Goal: Task Accomplishment & Management: Use online tool/utility

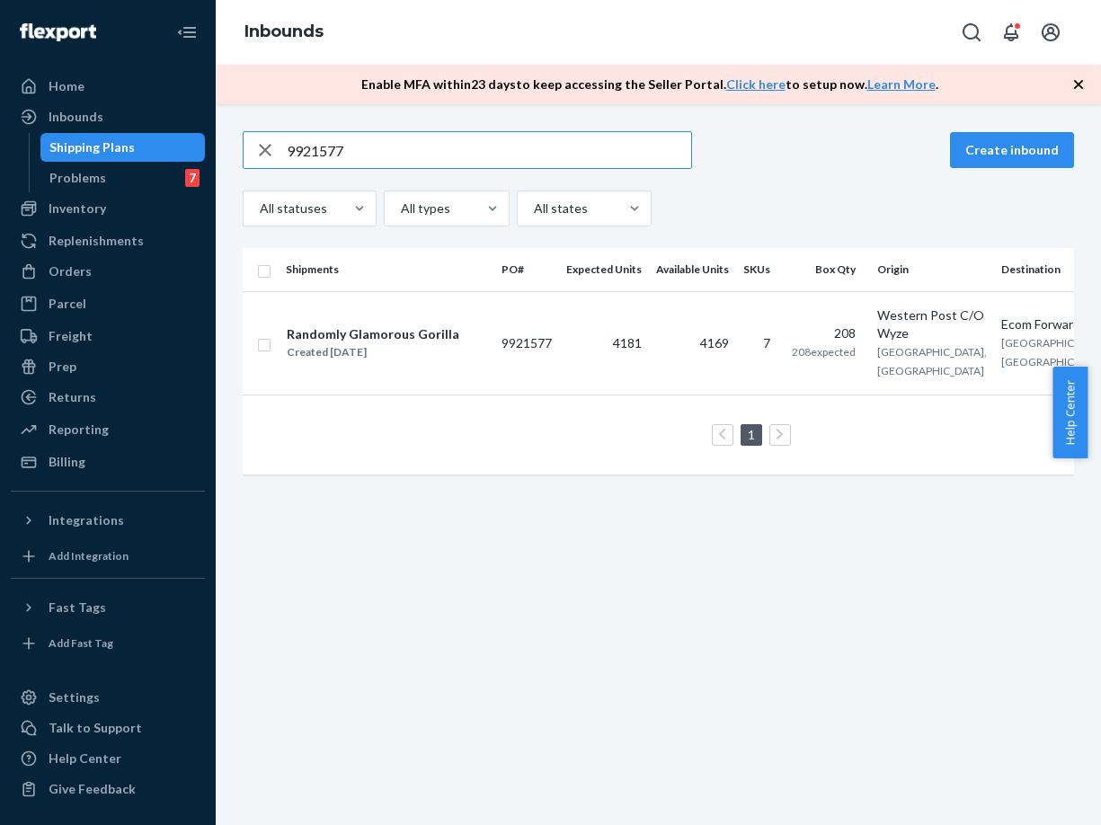
click at [129, 119] on div "Inbounds" at bounding box center [108, 116] width 190 height 25
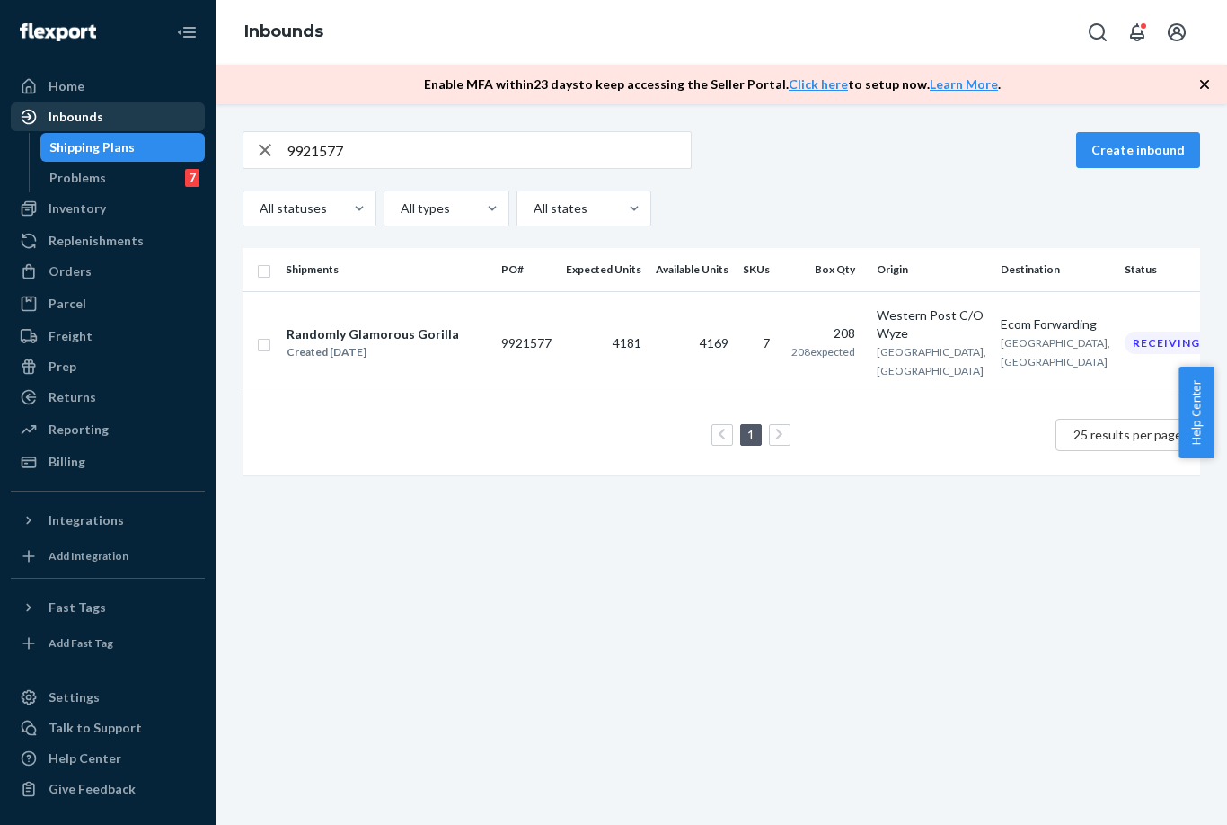
click at [154, 114] on div "Inbounds" at bounding box center [108, 116] width 190 height 25
click at [269, 153] on icon "button" at bounding box center [265, 150] width 13 height 13
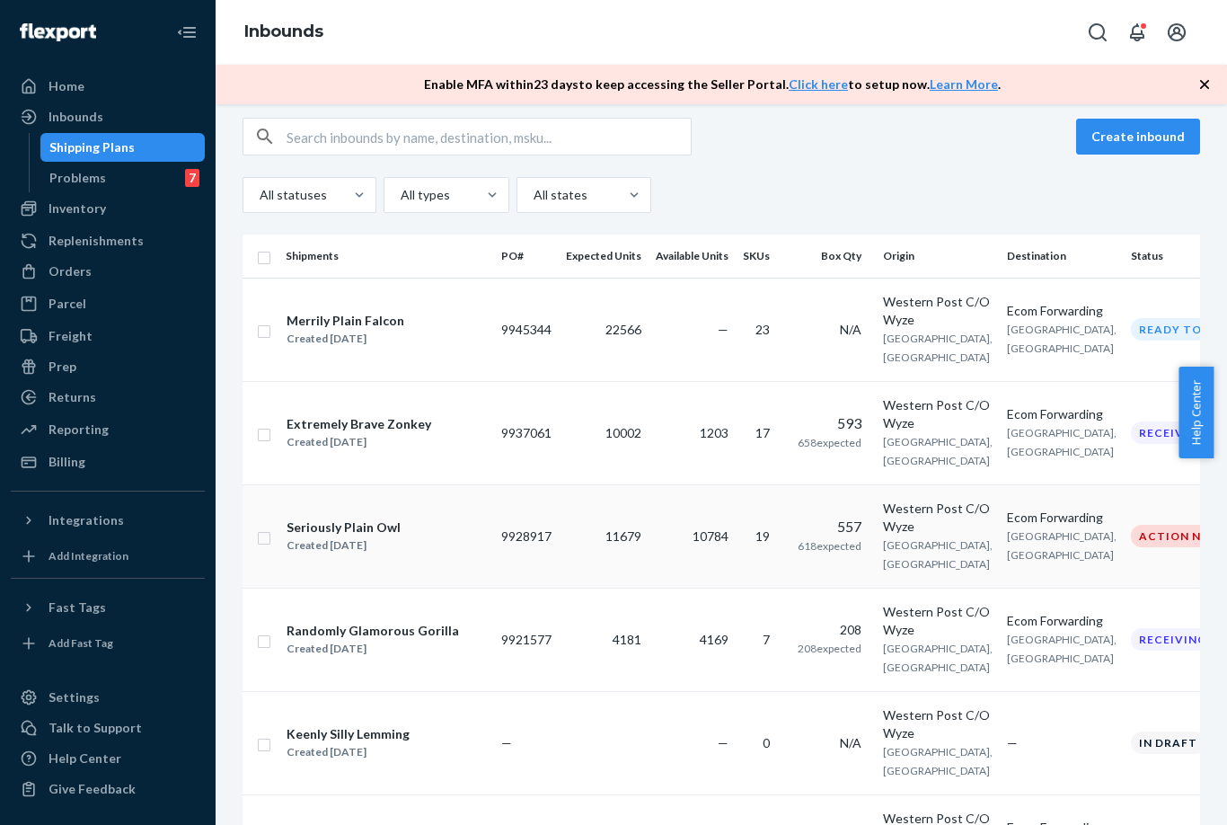
scroll to position [14, 0]
click at [664, 576] on td "10784" at bounding box center [692, 534] width 87 height 103
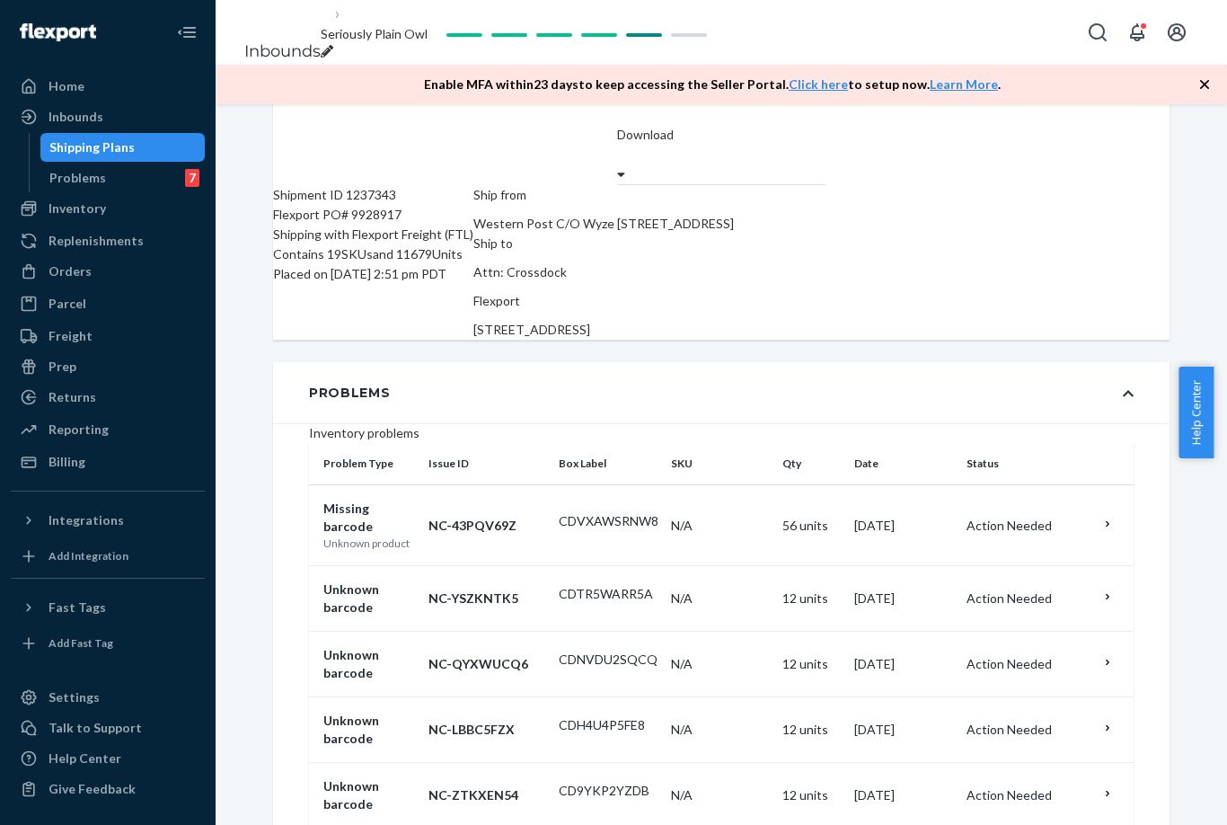
scroll to position [263, 0]
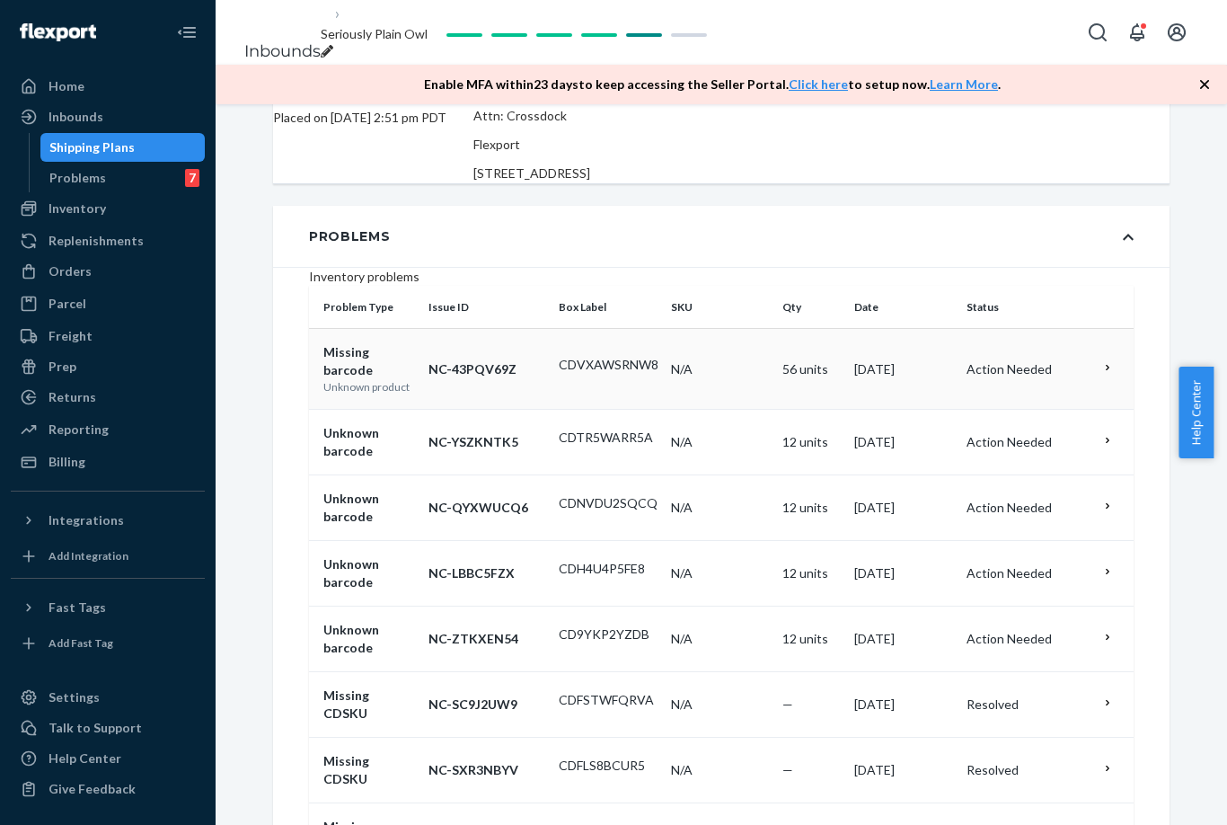
click at [633, 356] on p "CDVXAWSRNW8" at bounding box center [608, 365] width 98 height 18
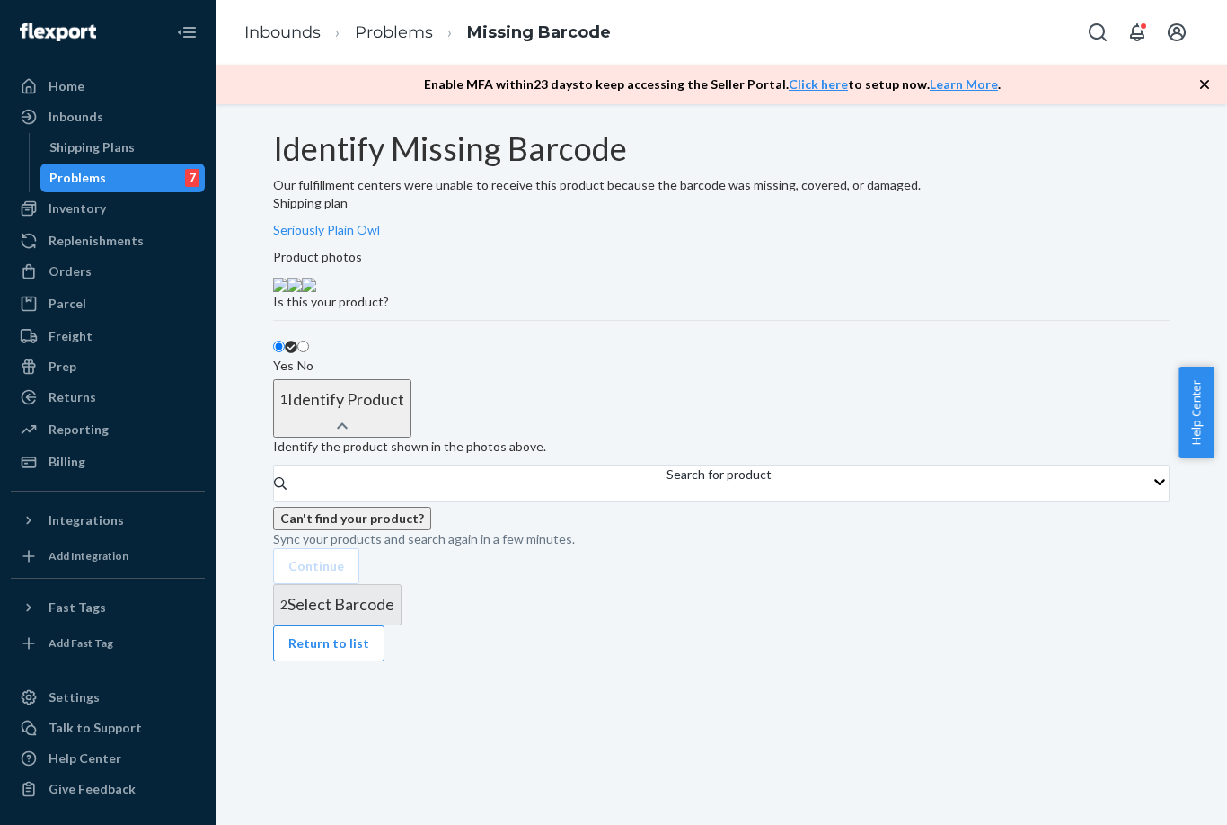
click at [316, 292] on img at bounding box center [309, 285] width 14 height 14
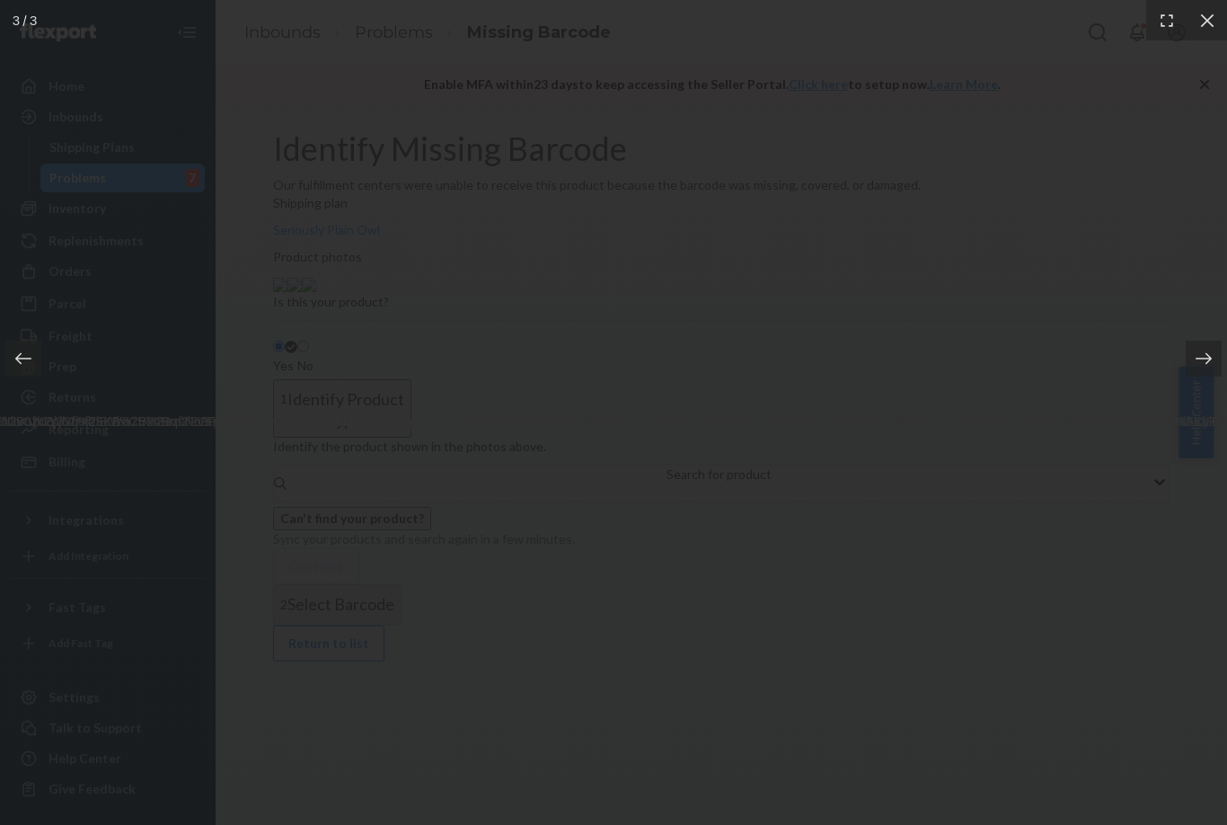
drag, startPoint x: 225, startPoint y: 335, endPoint x: 790, endPoint y: 288, distance: 567.1
drag, startPoint x: 725, startPoint y: 268, endPoint x: 740, endPoint y: 268, distance: 15.3
click at [1100, 25] on icon at bounding box center [1208, 21] width 18 height 18
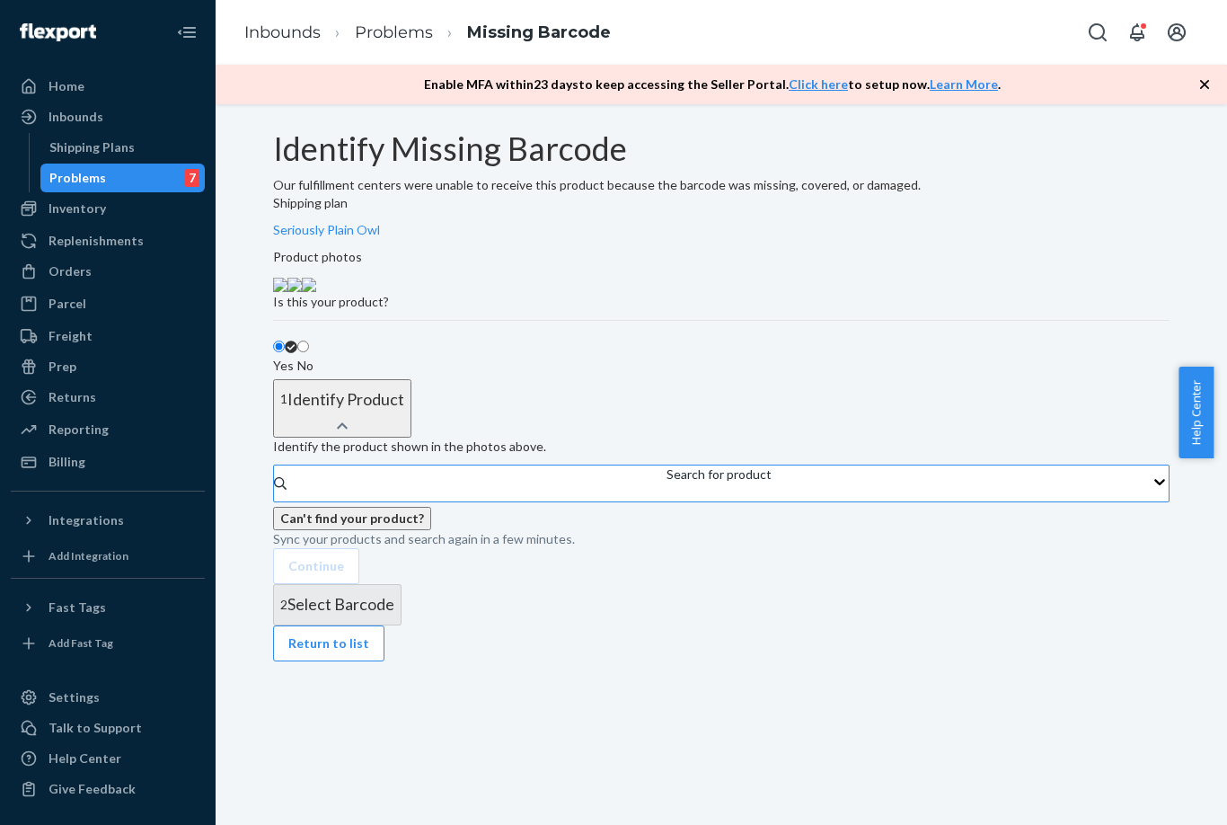
scroll to position [115, 0]
click at [667, 501] on div "Search for product" at bounding box center [719, 483] width 105 height 36
click at [667, 501] on input "Search for product" at bounding box center [668, 492] width 2 height 18
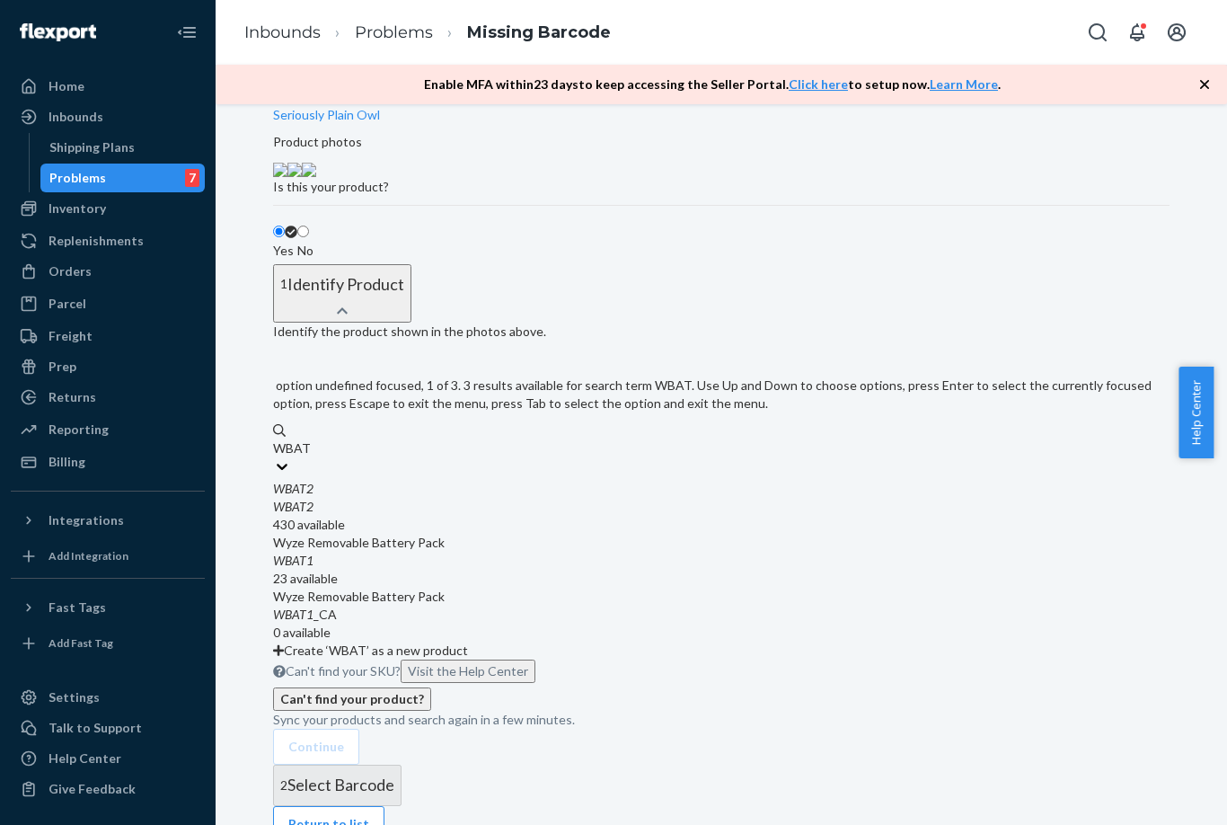
type input "WBAT2"
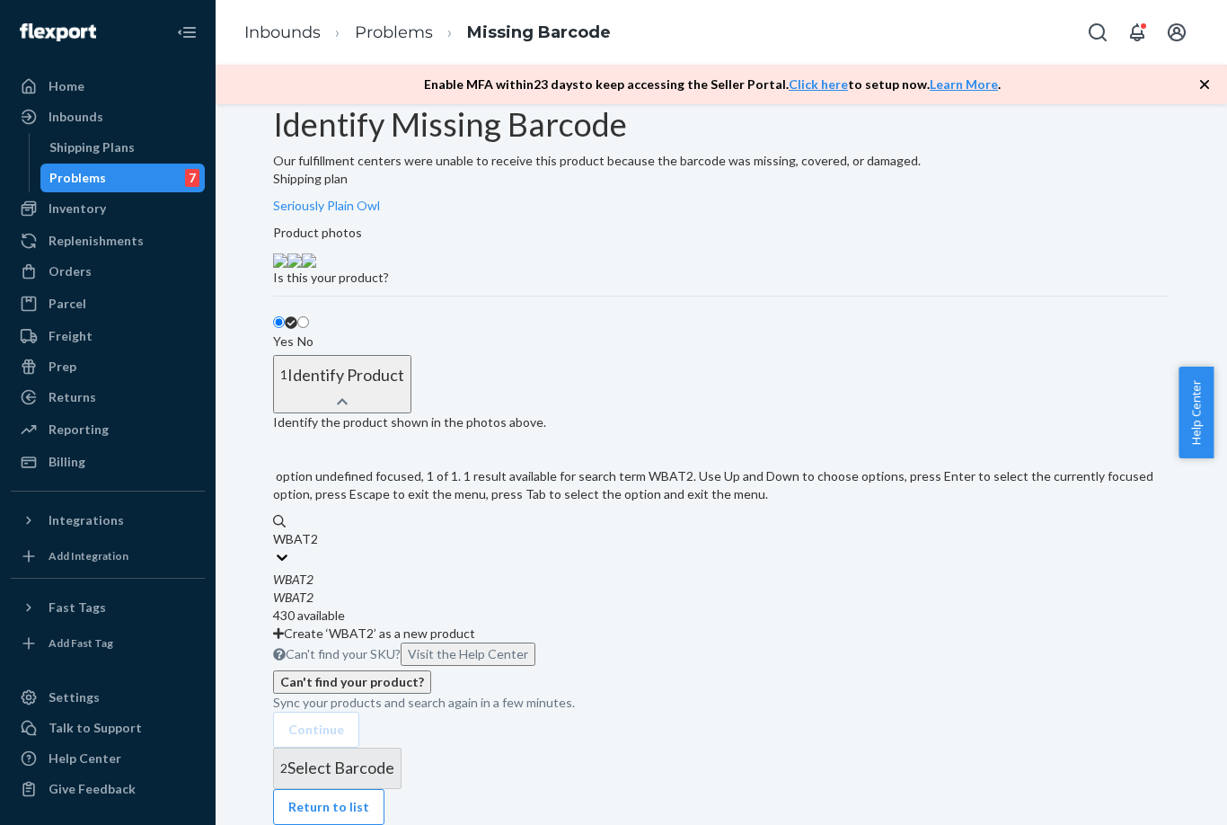
click at [571, 588] on div "WBAT2" at bounding box center [721, 580] width 897 height 18
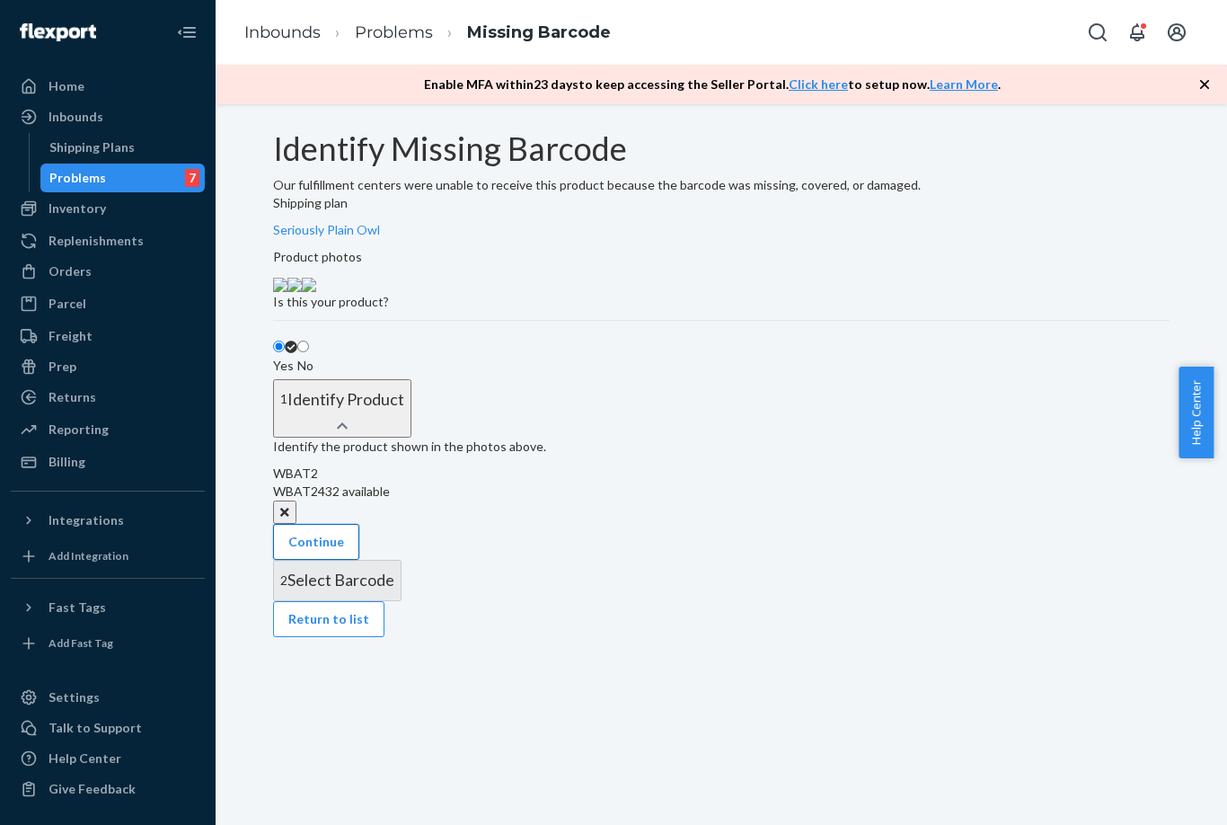
click at [359, 560] on button "Continue" at bounding box center [316, 542] width 86 height 36
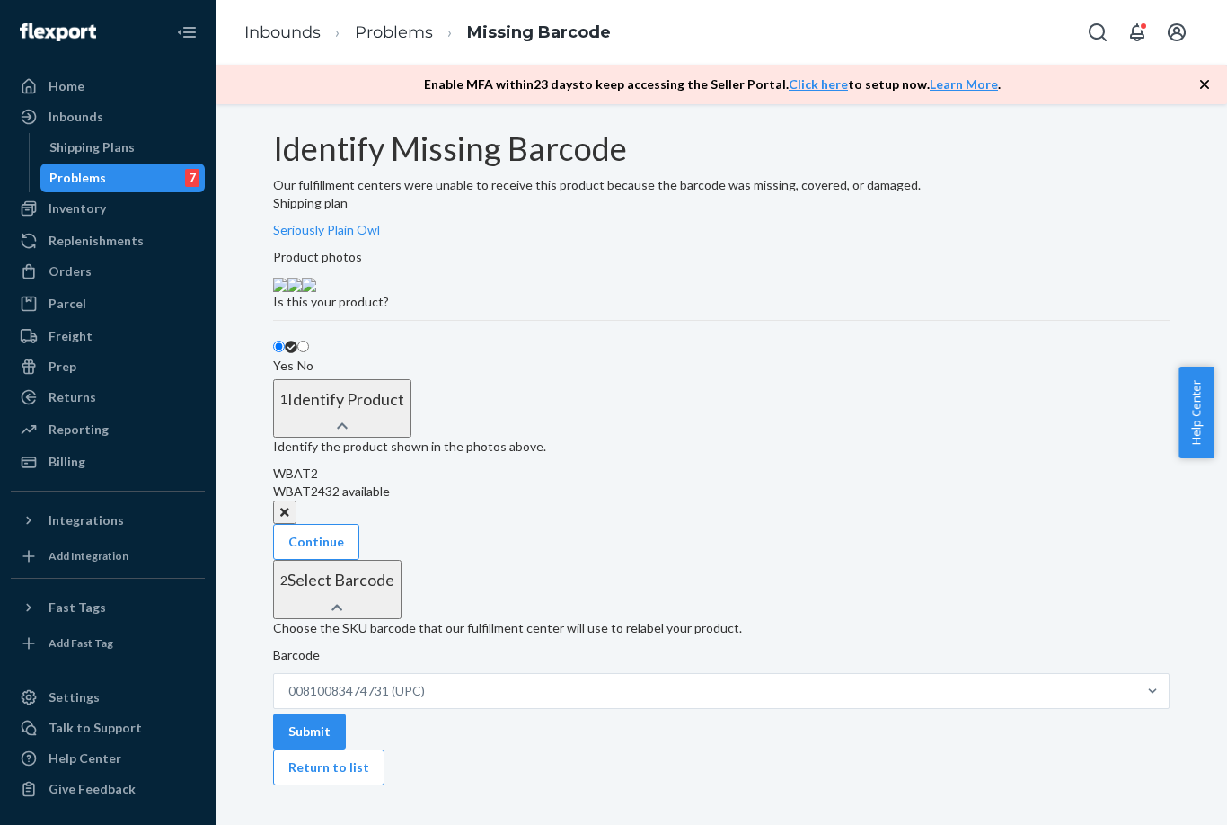
scroll to position [367, 0]
click at [346, 713] on button "Submit" at bounding box center [309, 731] width 73 height 36
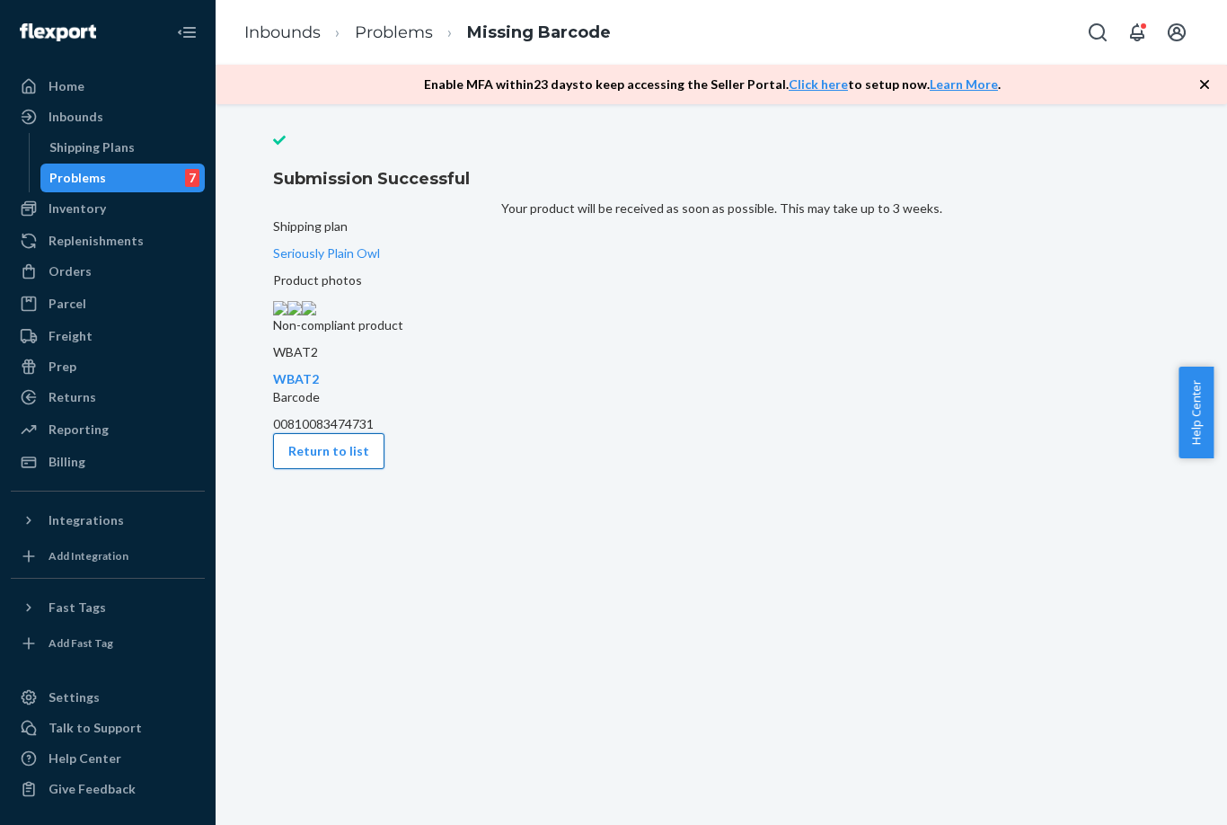
click at [326, 469] on button "Return to list" at bounding box center [328, 451] width 111 height 36
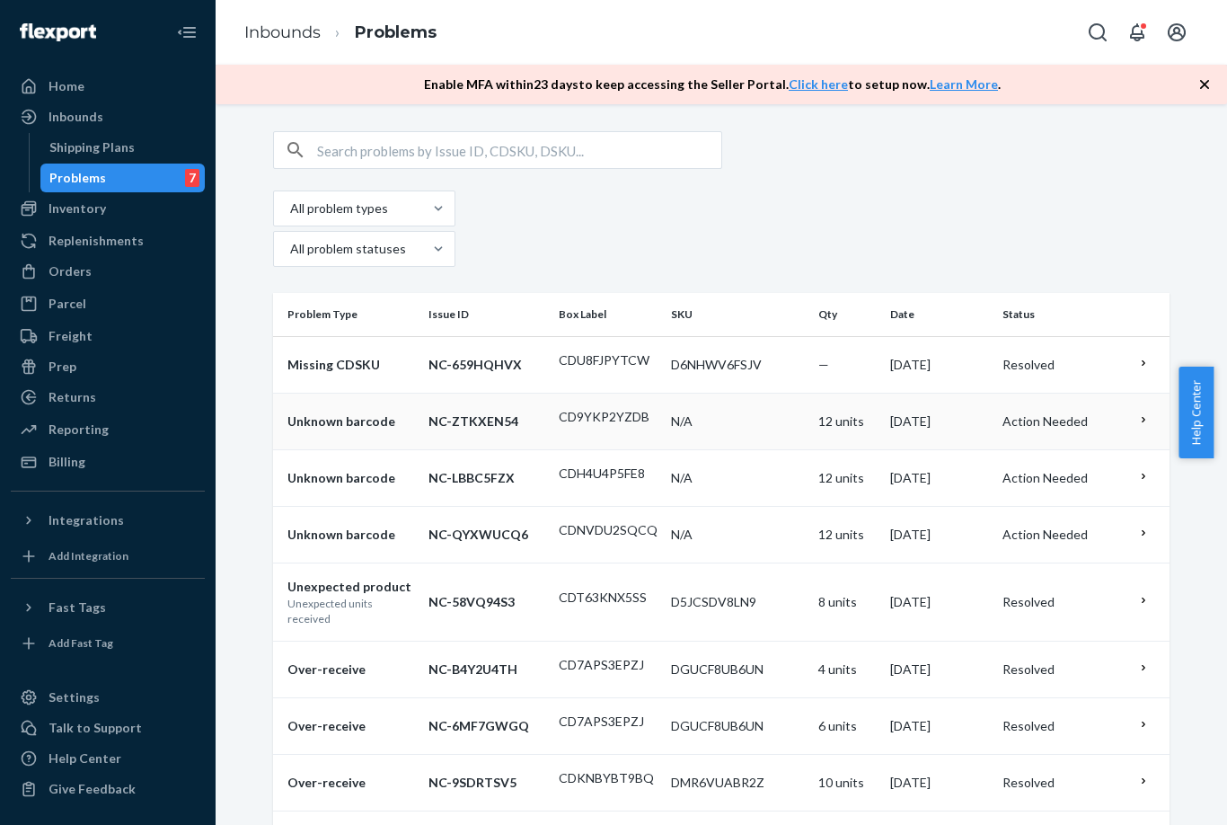
click at [501, 412] on p "NC-ZTKXEN54" at bounding box center [487, 421] width 116 height 18
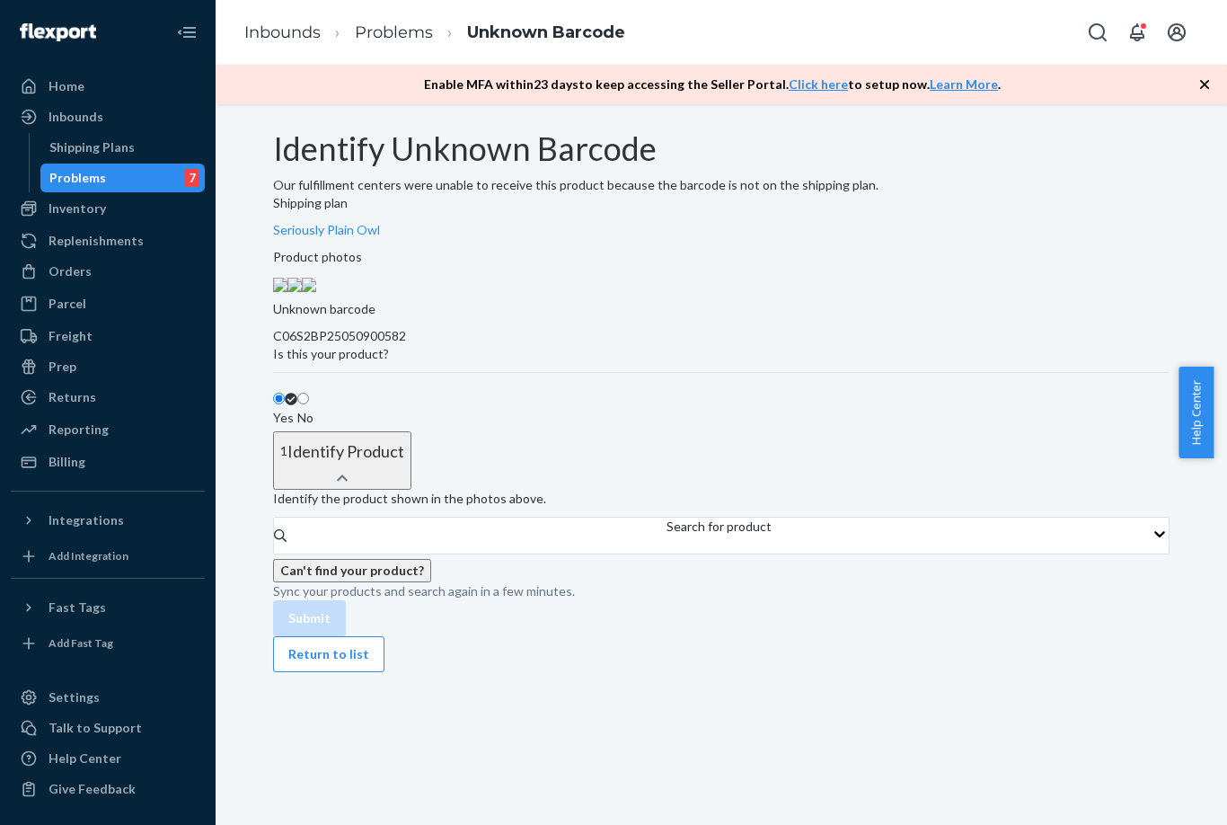
click at [316, 292] on img at bounding box center [309, 285] width 14 height 14
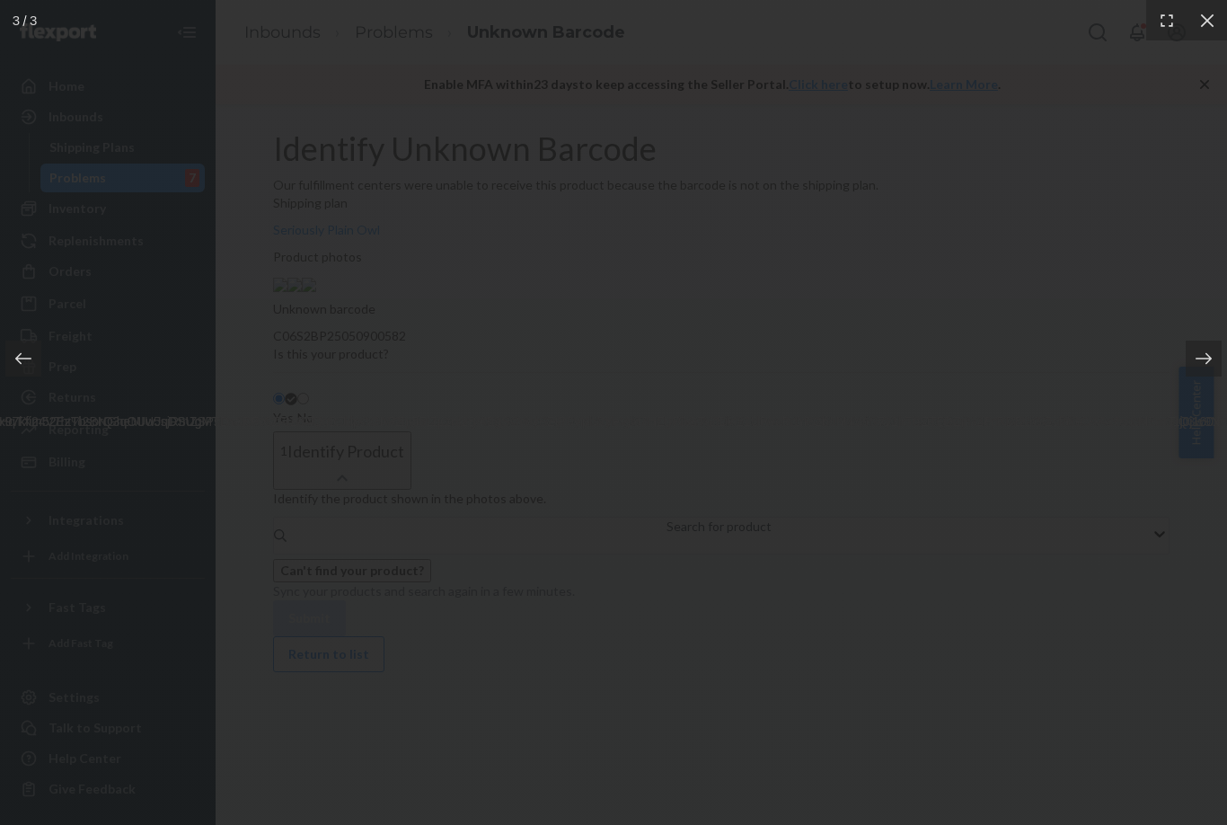
click at [245, 502] on div at bounding box center [613, 412] width 1227 height 825
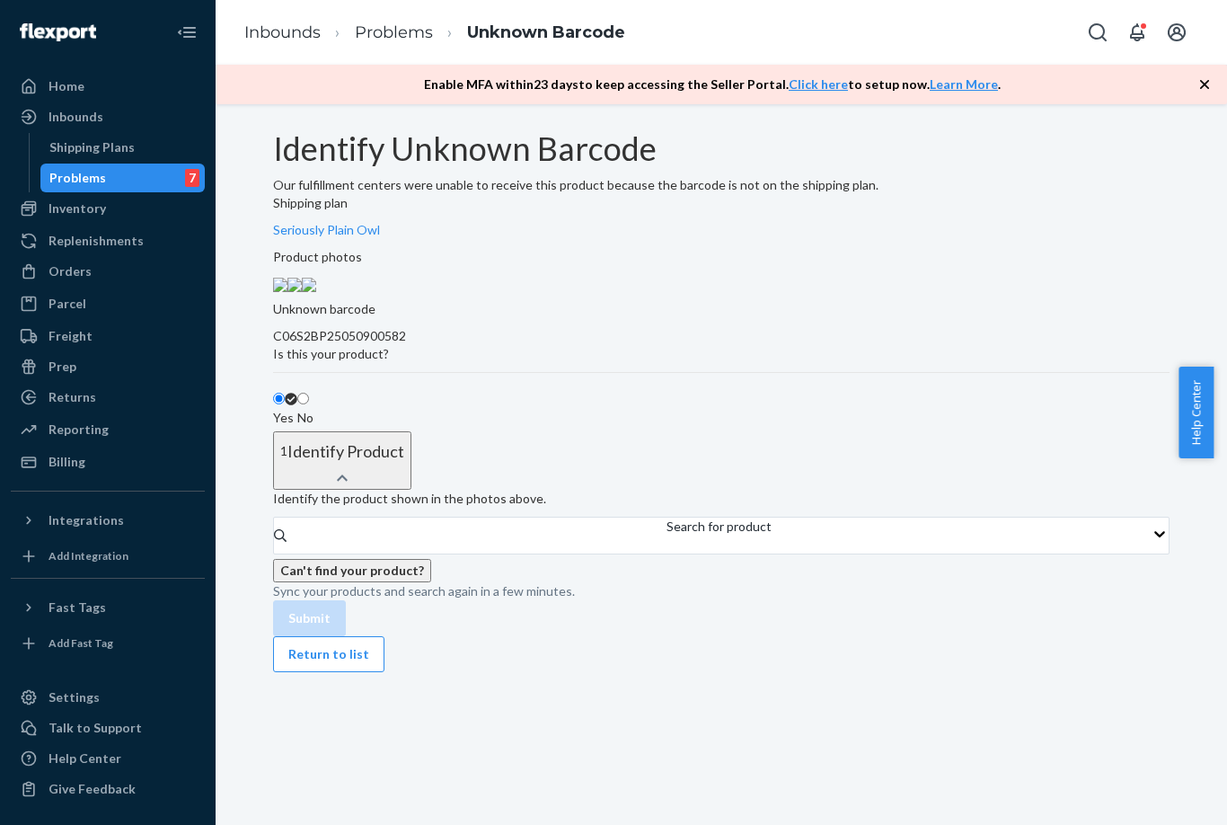
scroll to position [187, 0]
click at [667, 553] on div "Search for product" at bounding box center [719, 536] width 105 height 36
click at [667, 553] on input "Search for product" at bounding box center [668, 544] width 2 height 18
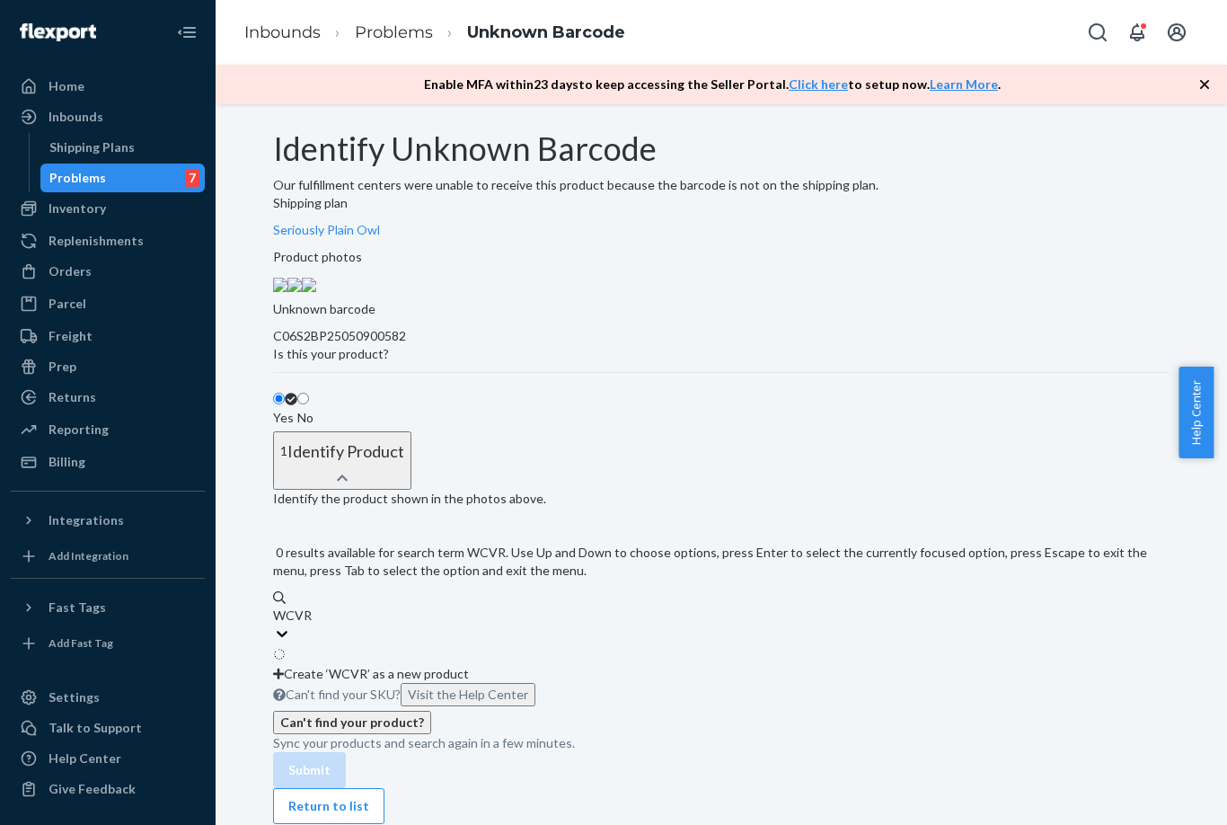
type input "WCVRB"
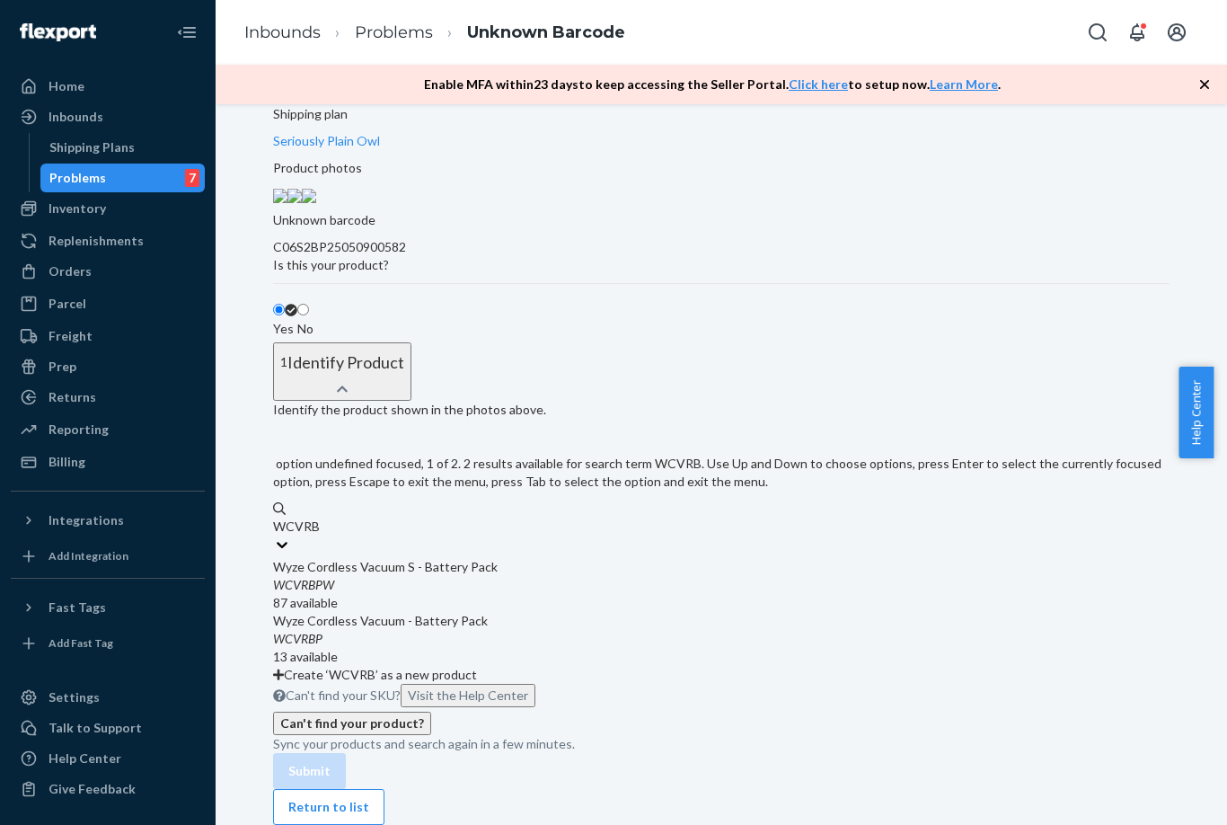
click at [560, 594] on div "WCVRBPW" at bounding box center [721, 585] width 897 height 18
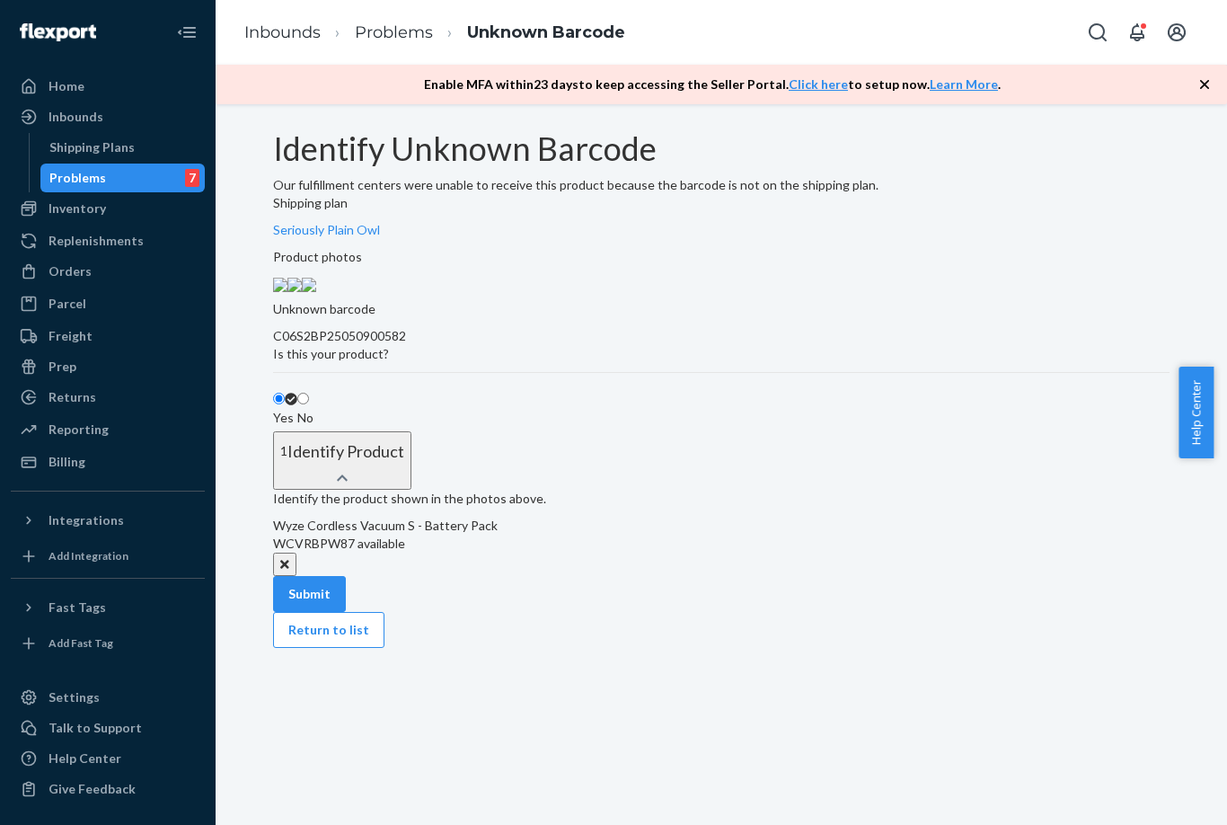
scroll to position [161, 0]
click at [346, 612] on button "Submit" at bounding box center [309, 594] width 73 height 36
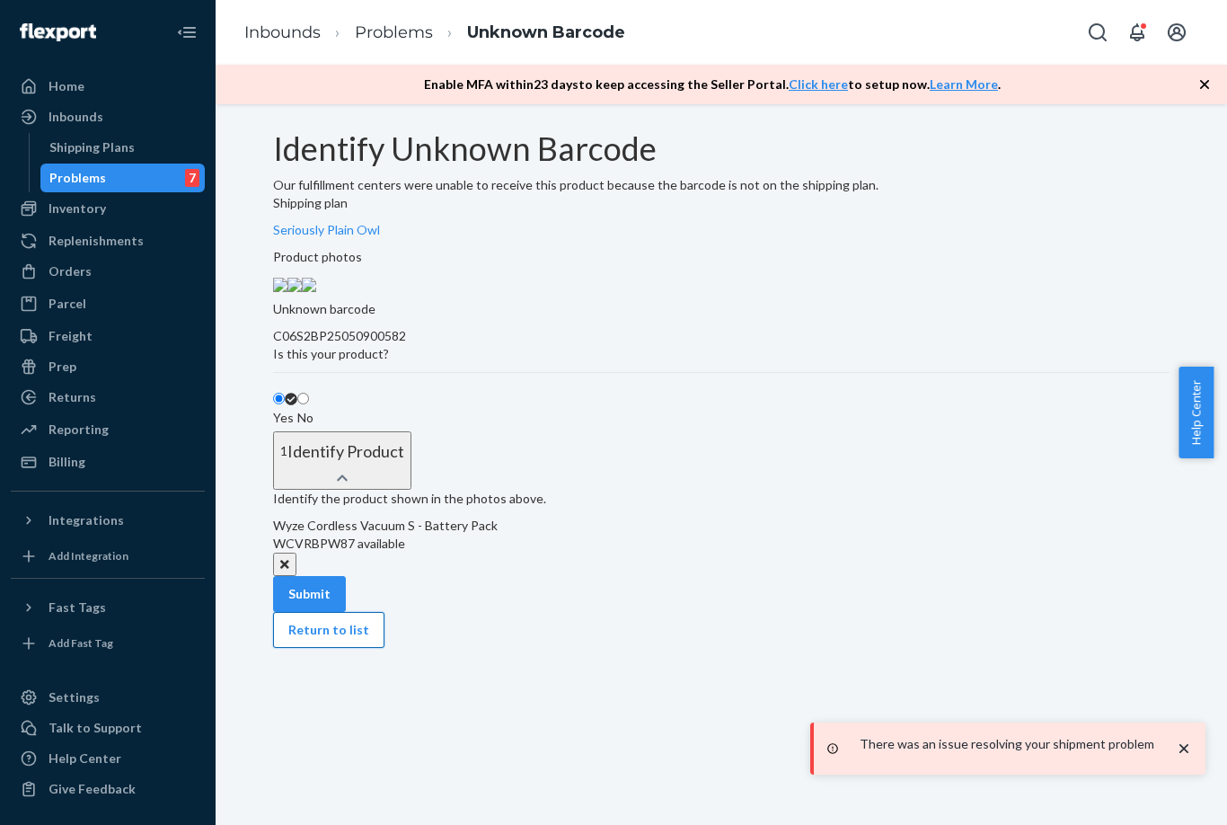
click at [351, 648] on button "Return to list" at bounding box center [328, 630] width 111 height 36
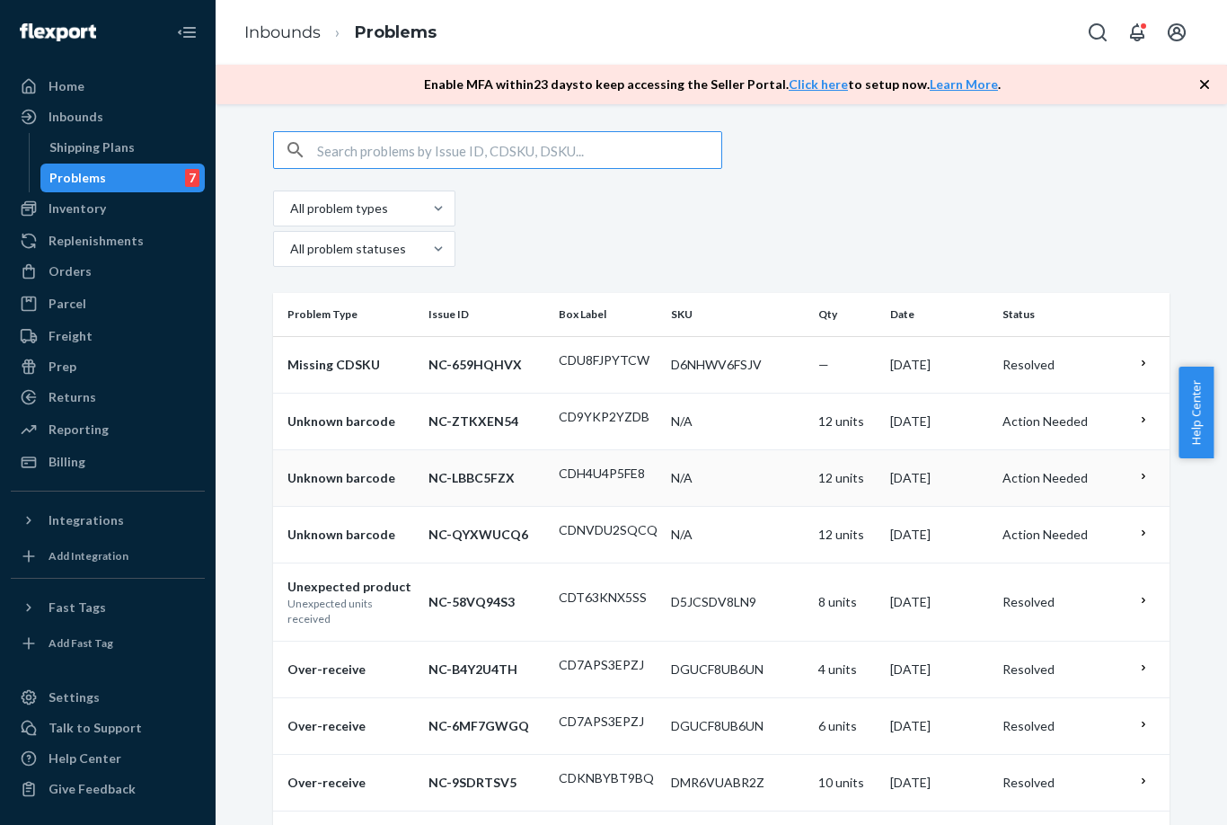
click at [622, 461] on td "CDH4U4P5FE8" at bounding box center [608, 477] width 112 height 57
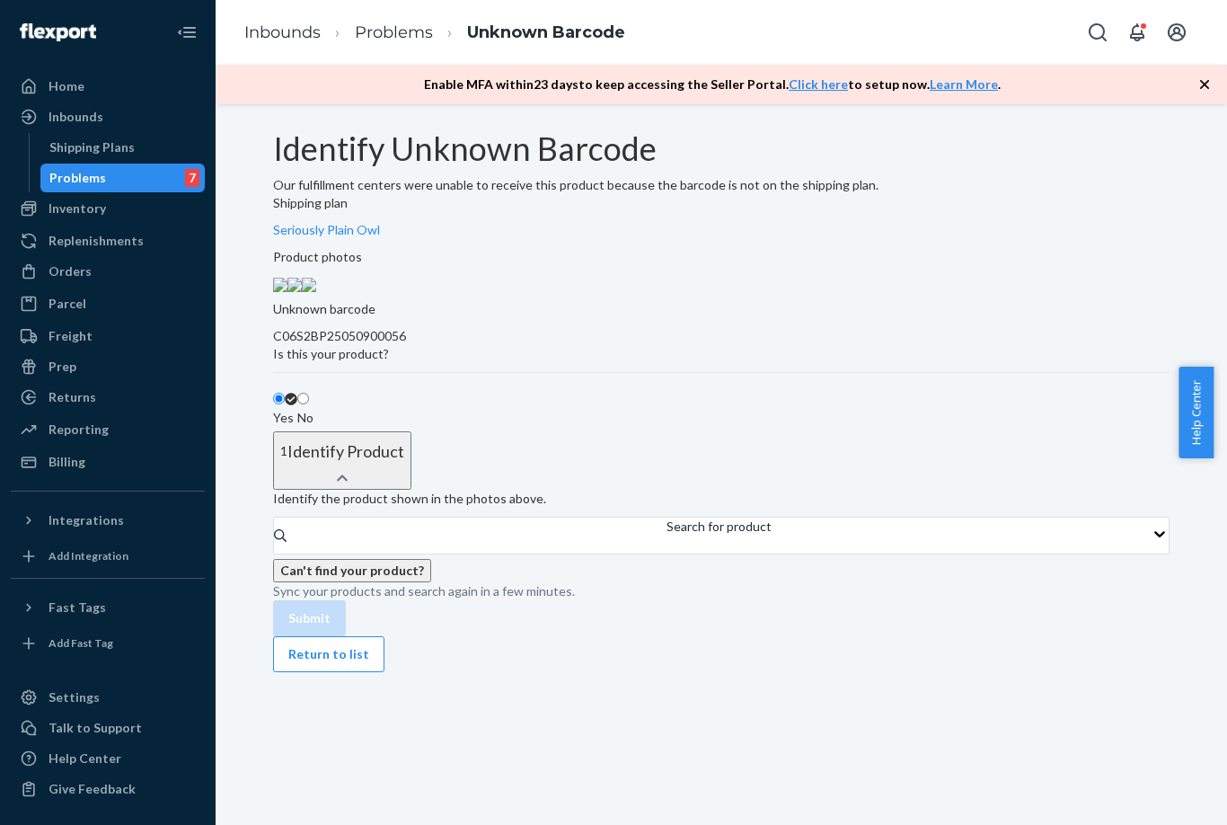
click at [316, 292] on img at bounding box center [309, 285] width 14 height 14
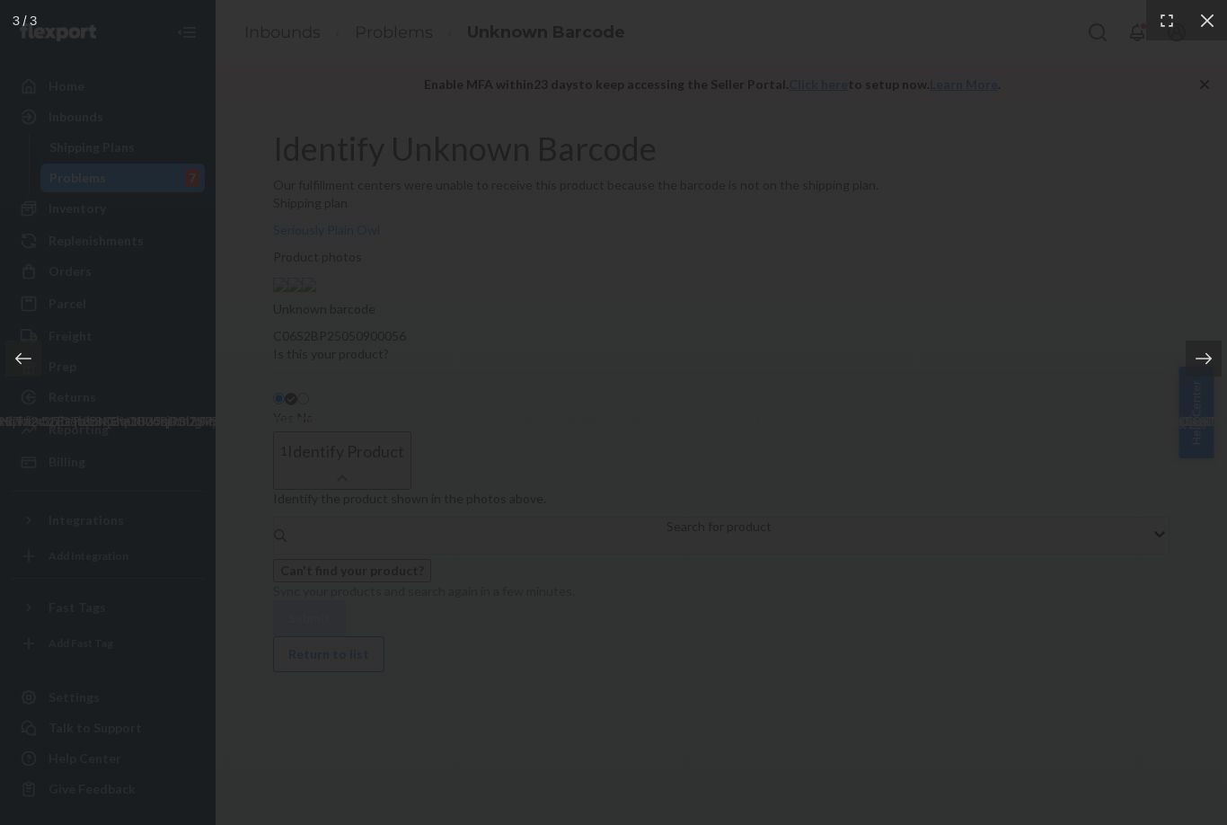
click at [1007, 382] on div at bounding box center [613, 412] width 1227 height 825
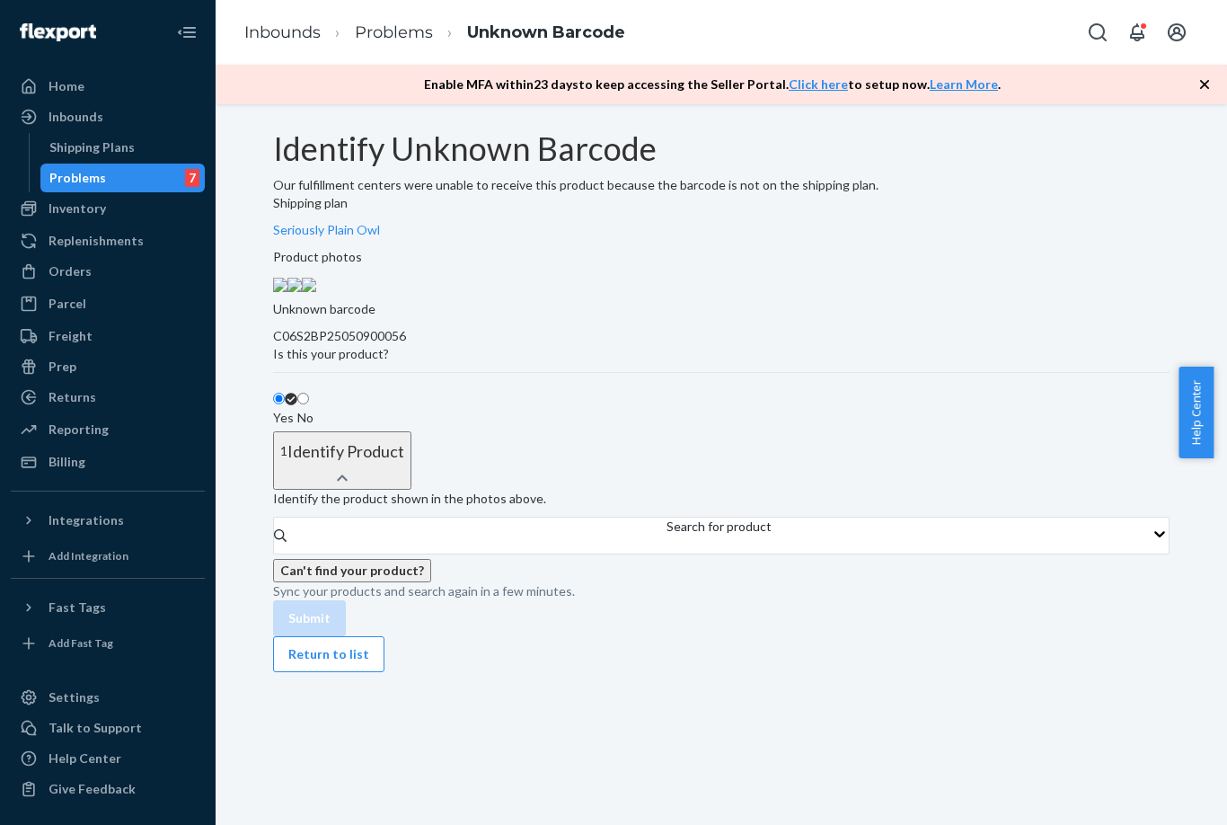
scroll to position [187, 0]
click at [559, 568] on div "Identify the product shown in the photos above. Search for product Can't find y…" at bounding box center [721, 545] width 897 height 111
click at [667, 553] on div "Search for product" at bounding box center [719, 536] width 105 height 36
click at [667, 553] on input "Search for product" at bounding box center [668, 544] width 2 height 18
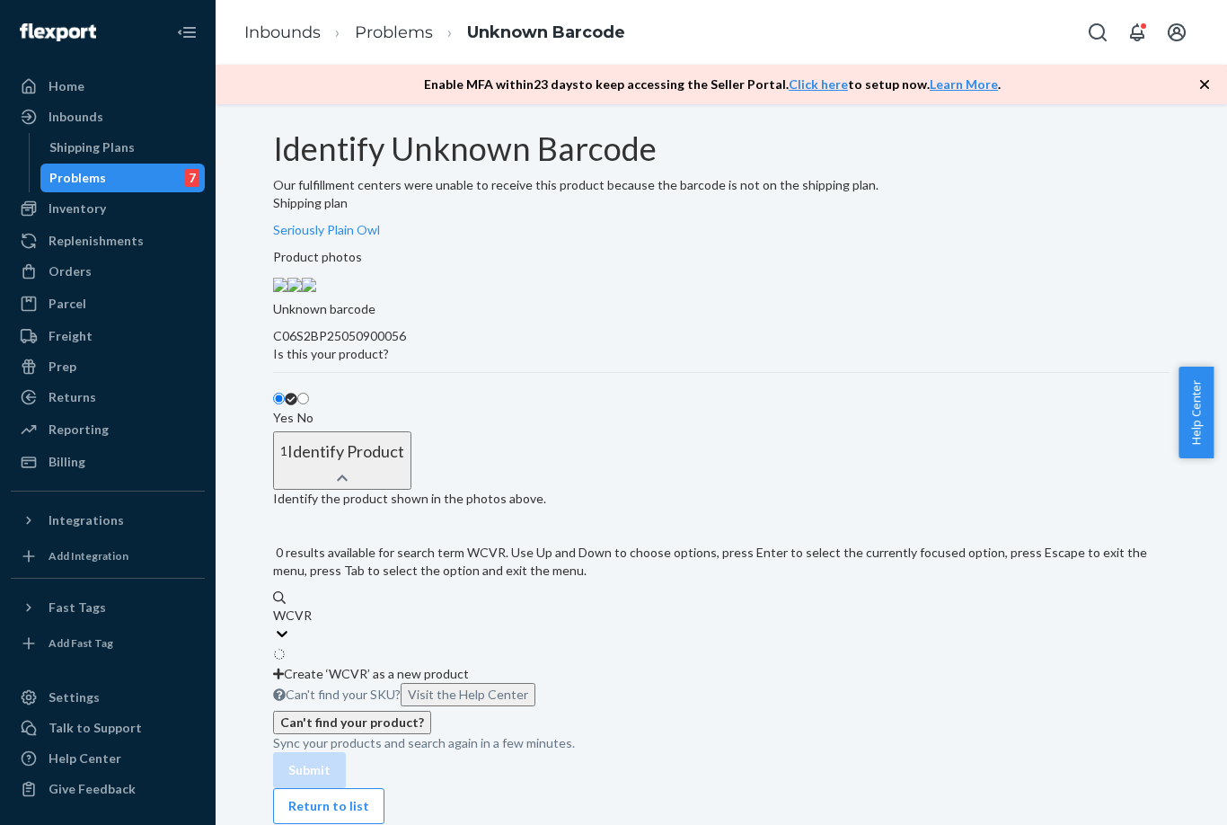
type input "WCVRB"
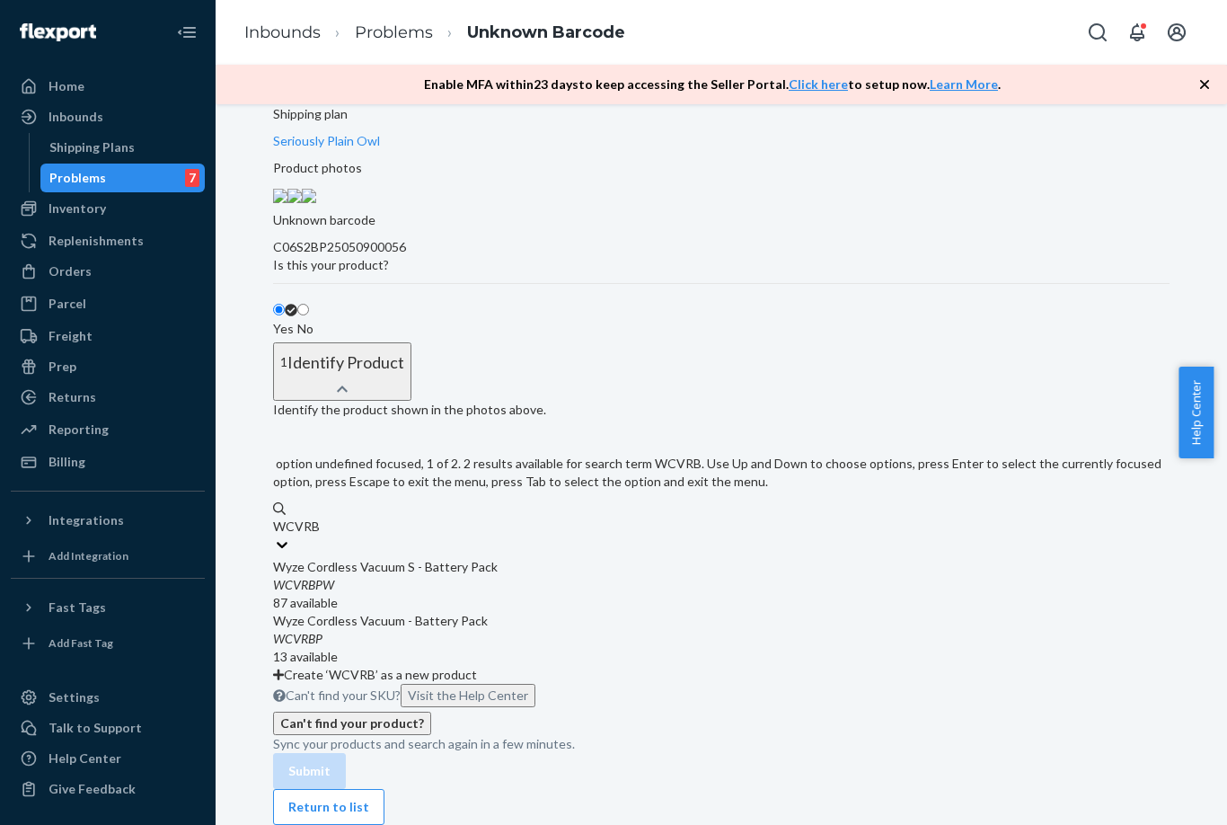
click at [543, 576] on div "Wyze Cordless Vacuum S - Battery Pack" at bounding box center [721, 567] width 897 height 18
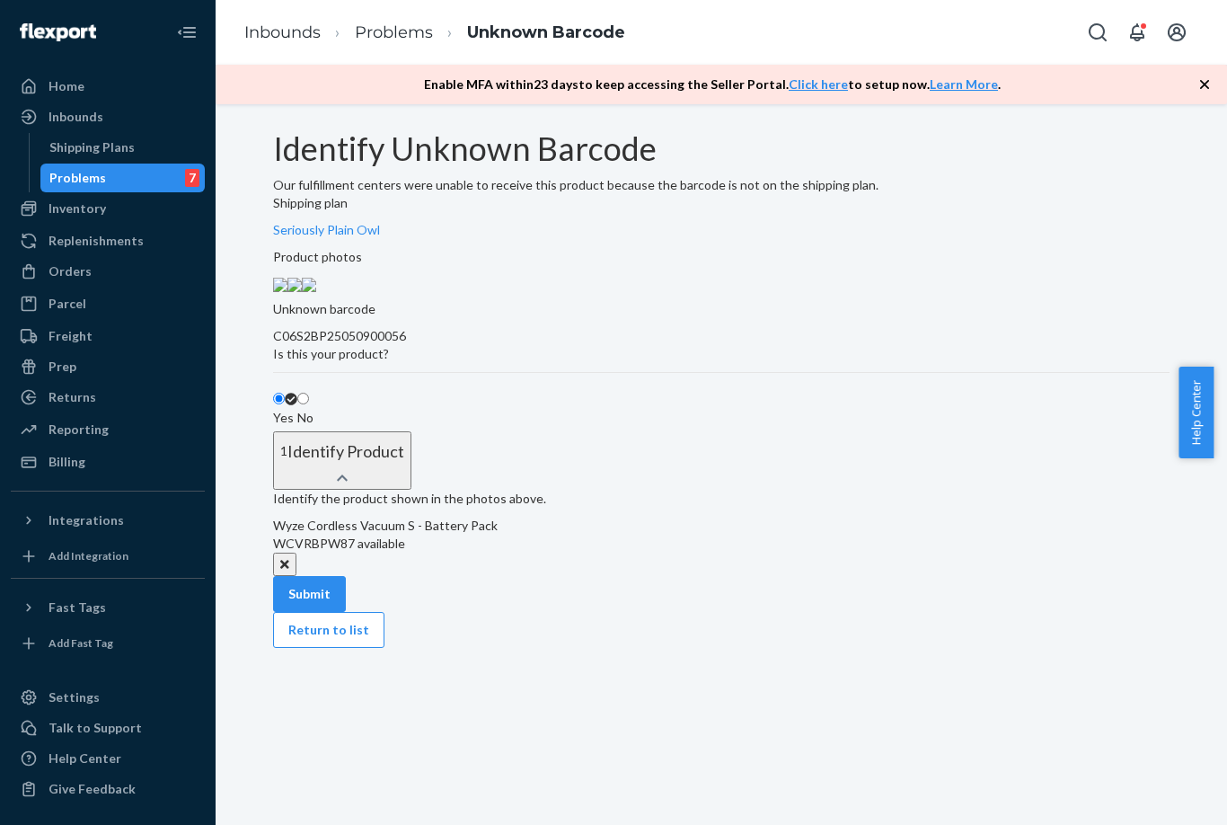
scroll to position [161, 0]
click at [346, 612] on button "Submit" at bounding box center [309, 594] width 73 height 36
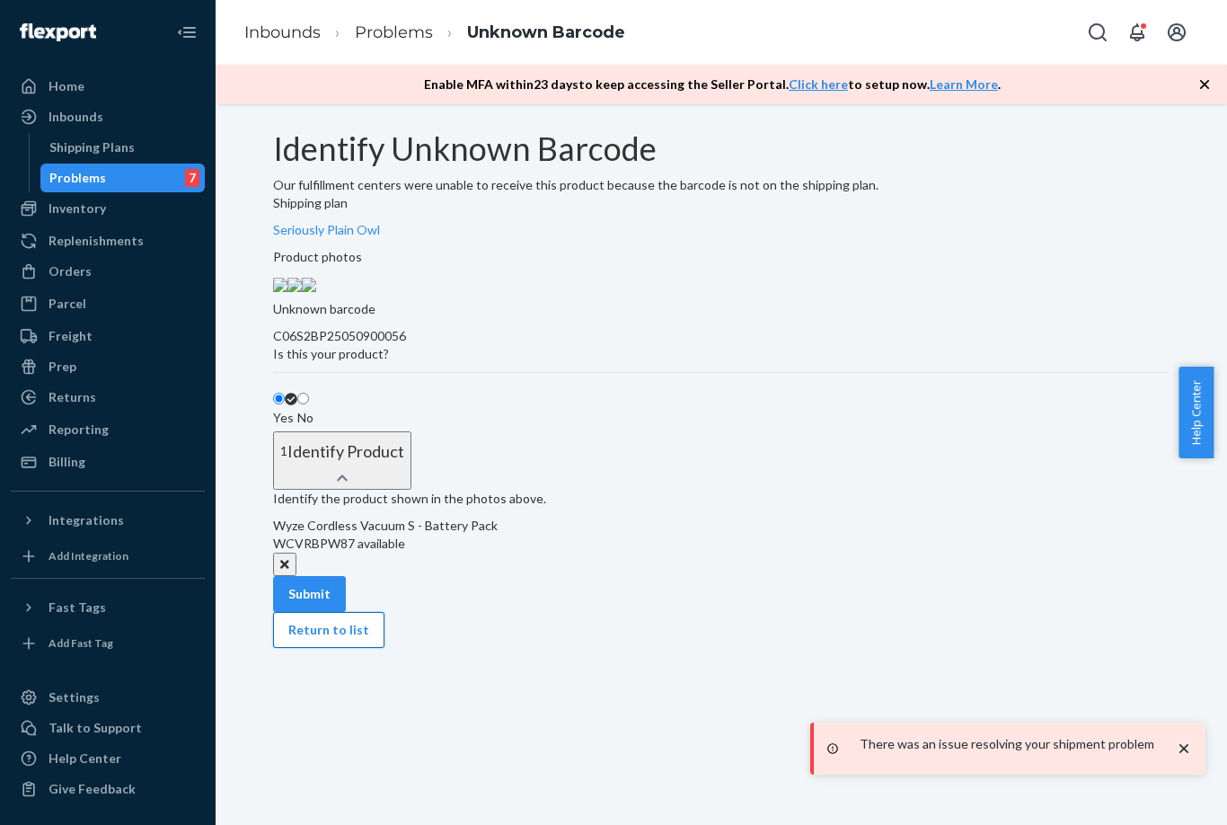
click at [371, 648] on button "Return to list" at bounding box center [328, 630] width 111 height 36
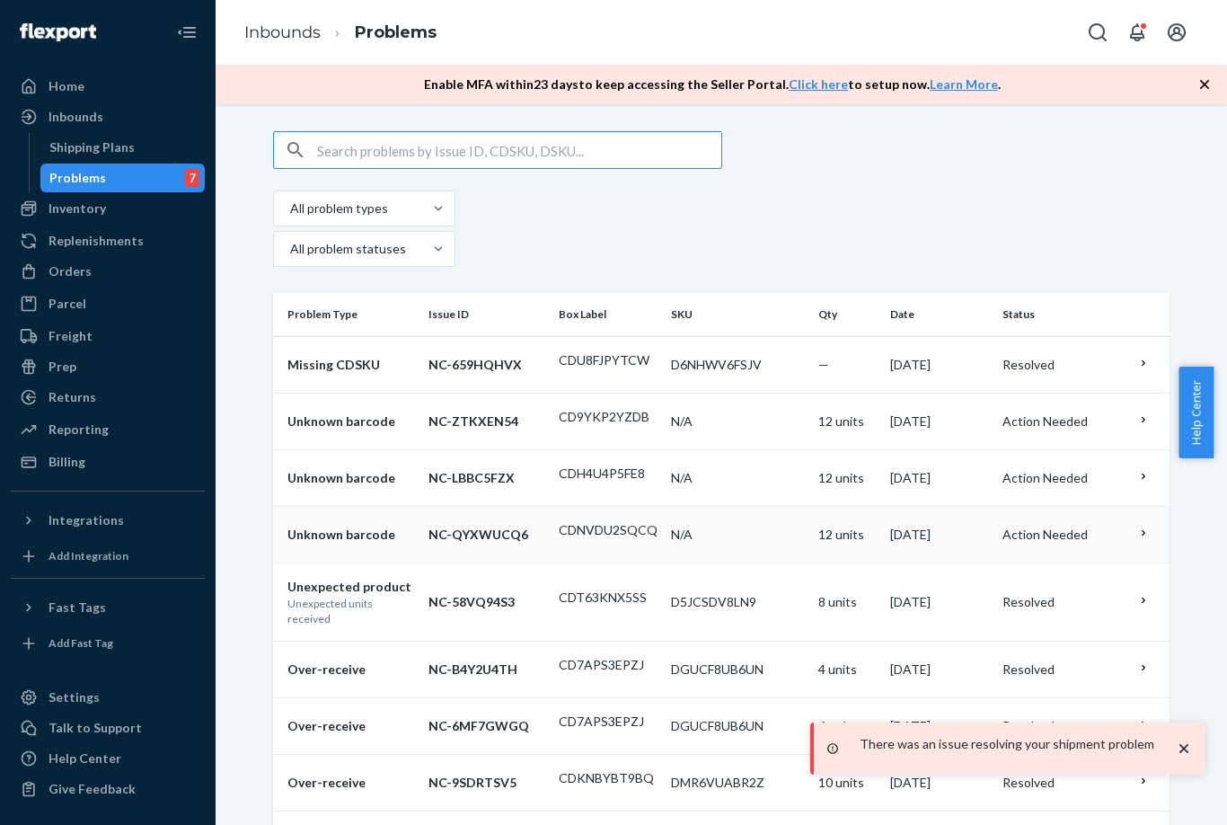
click at [580, 527] on td "CDNVDU2SQCQ" at bounding box center [608, 534] width 112 height 57
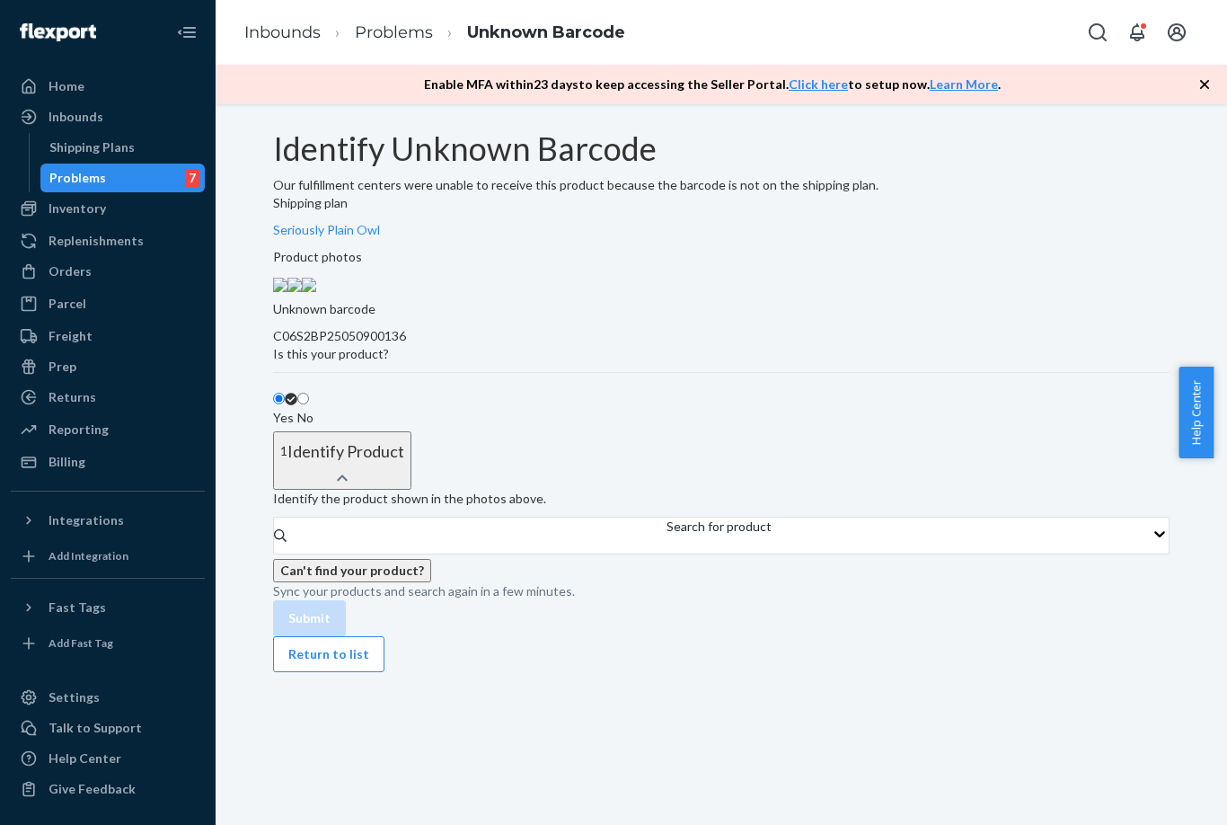
click at [316, 292] on img at bounding box center [309, 285] width 14 height 14
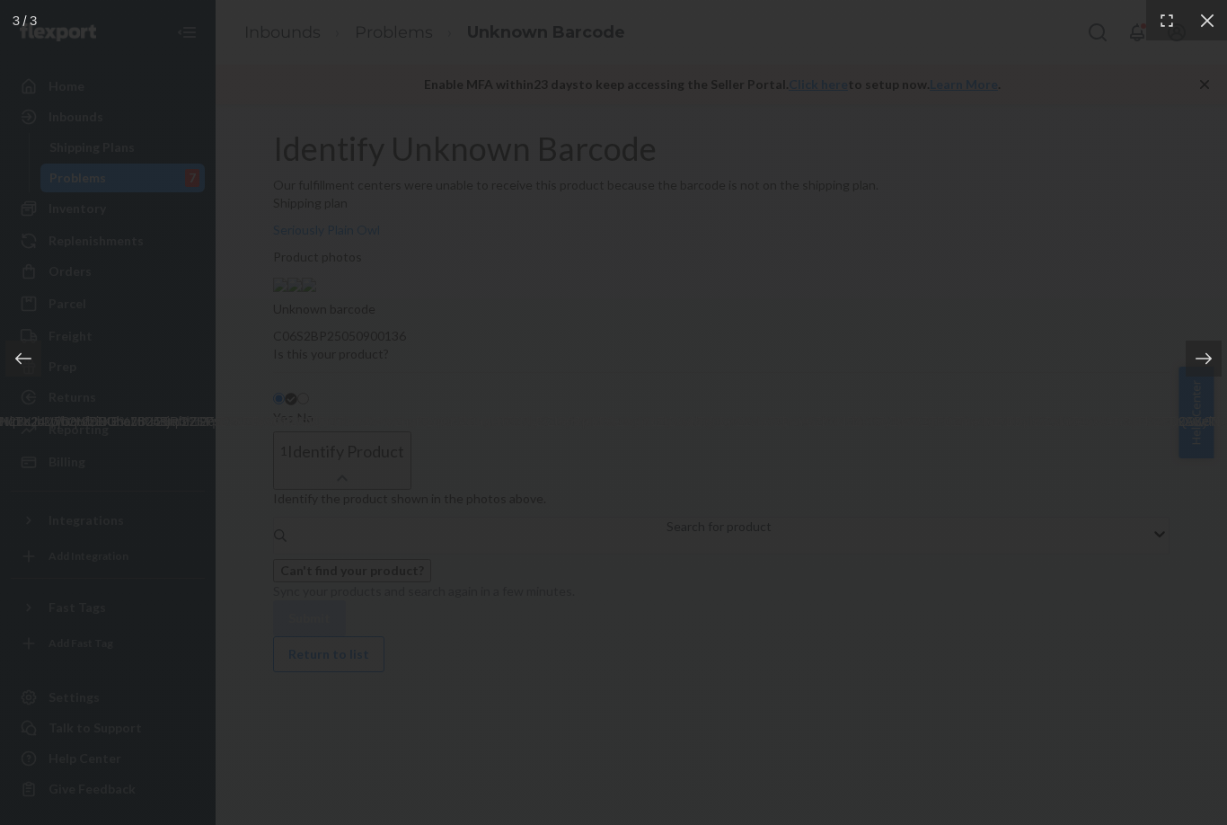
click at [1074, 411] on div at bounding box center [613, 412] width 1227 height 825
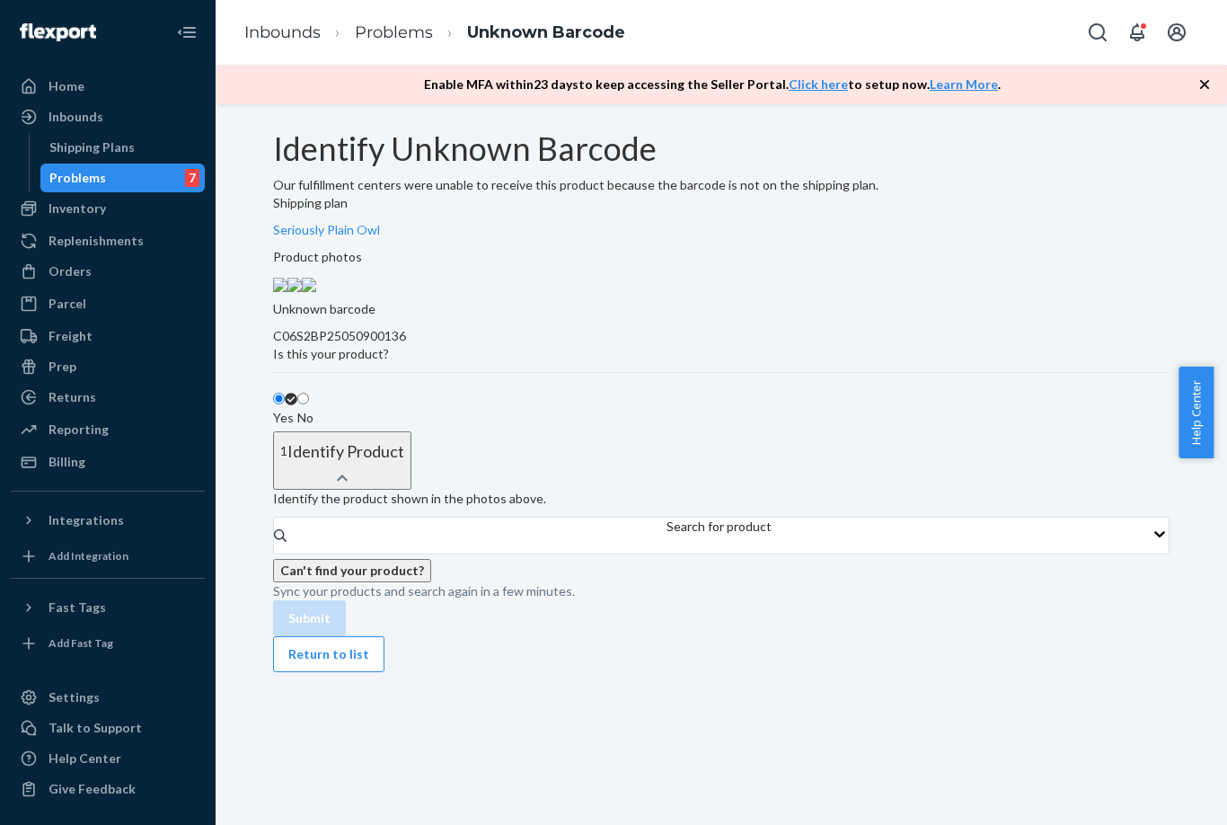
scroll to position [187, 0]
click at [348, 672] on button "Return to list" at bounding box center [328, 654] width 111 height 36
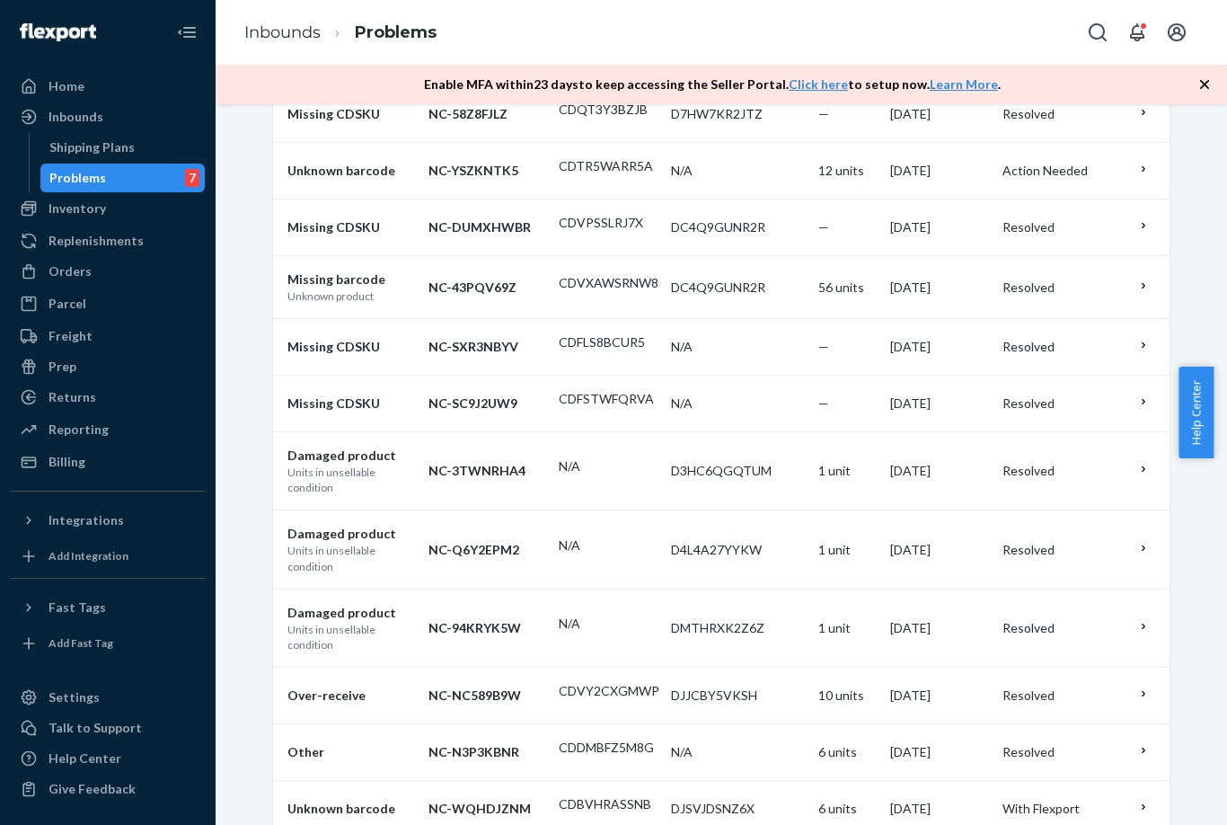
scroll to position [1119, 0]
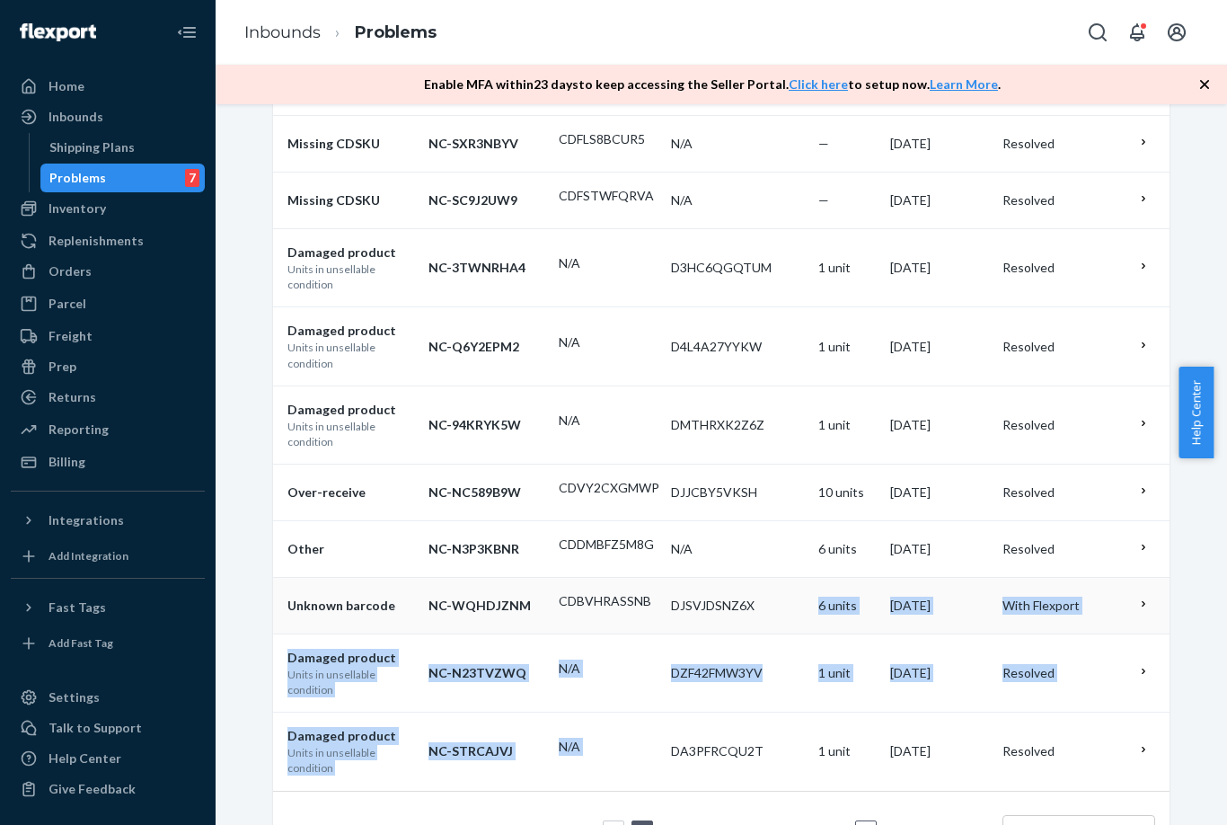
drag, startPoint x: 777, startPoint y: 604, endPoint x: 731, endPoint y: 588, distance: 48.6
click at [773, 700] on tbody "Missing CDSKU NC-659HQHVX CDU8FJPYTCW D6NHWV6FSJV — [DATE] Resolved Unknown bar…" at bounding box center [721, 4] width 897 height 1574
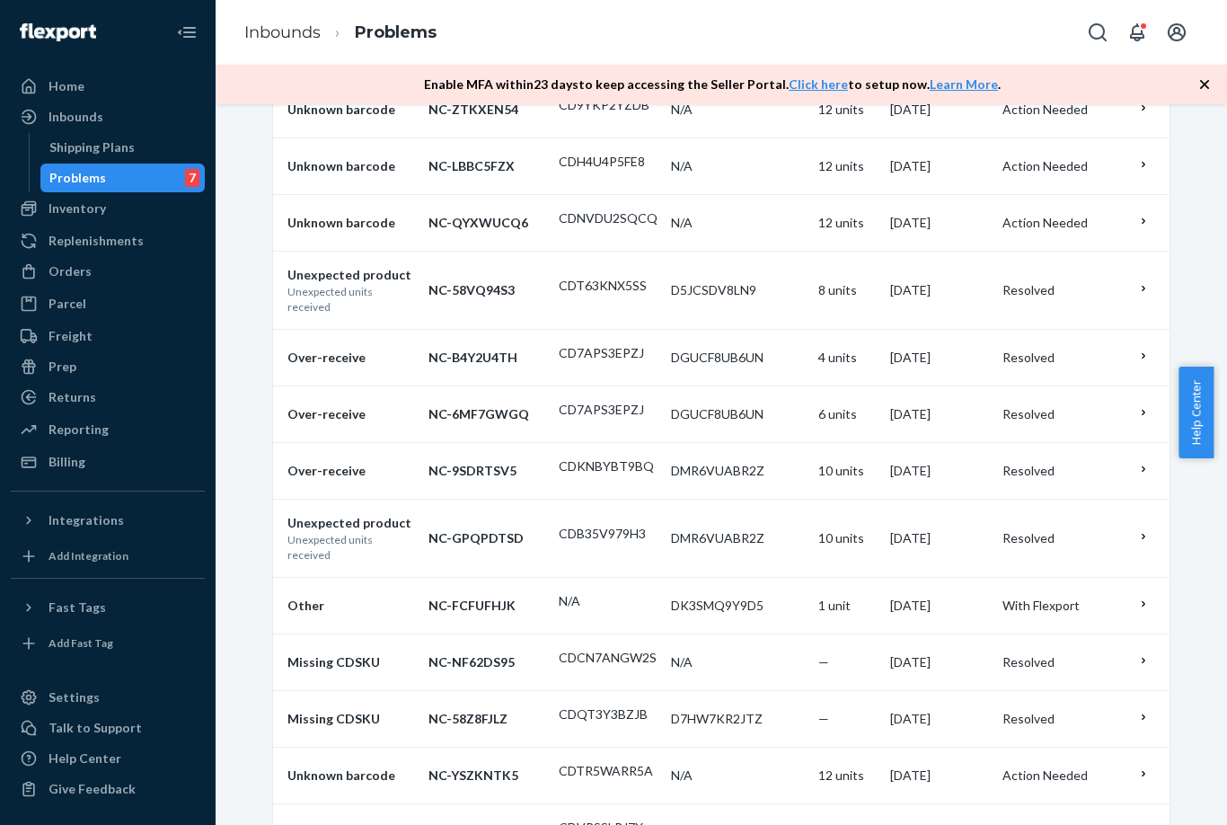
scroll to position [0, 0]
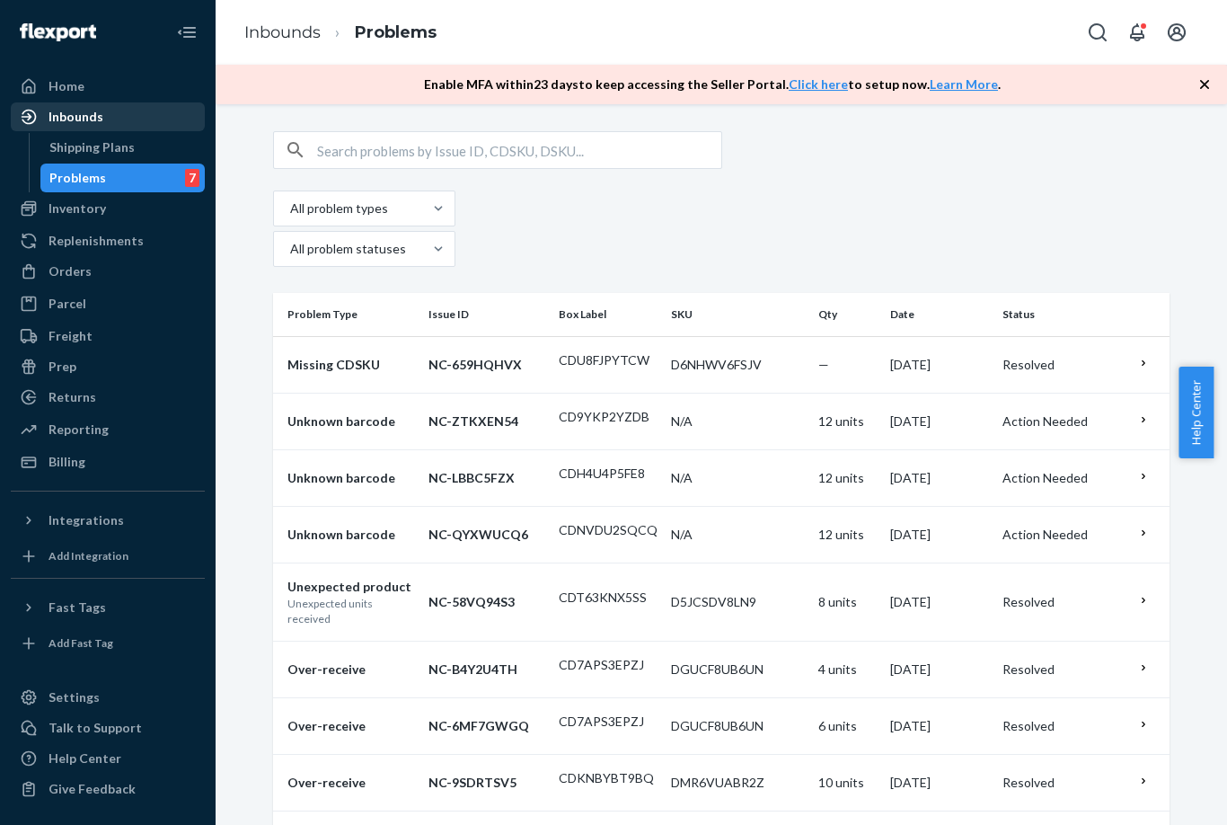
click at [90, 109] on div "Inbounds" at bounding box center [76, 117] width 55 height 18
